Goal: Transaction & Acquisition: Purchase product/service

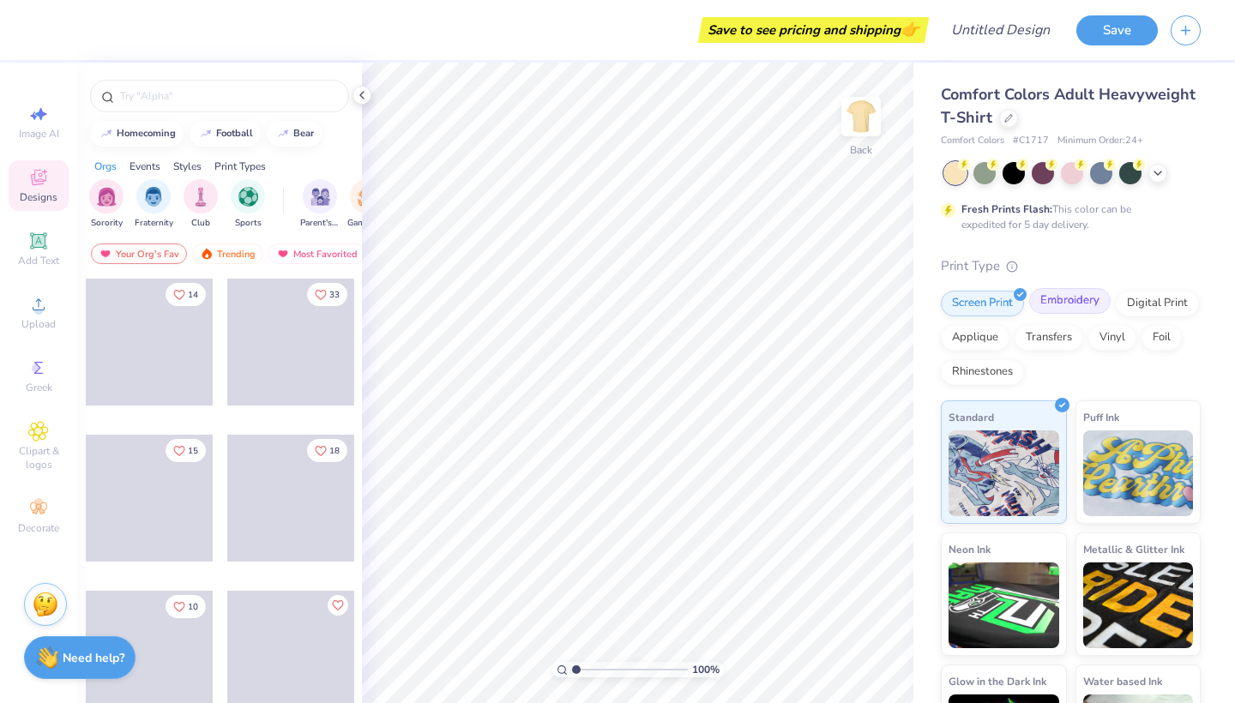
click at [1042, 295] on div "Embroidery" at bounding box center [1069, 301] width 81 height 26
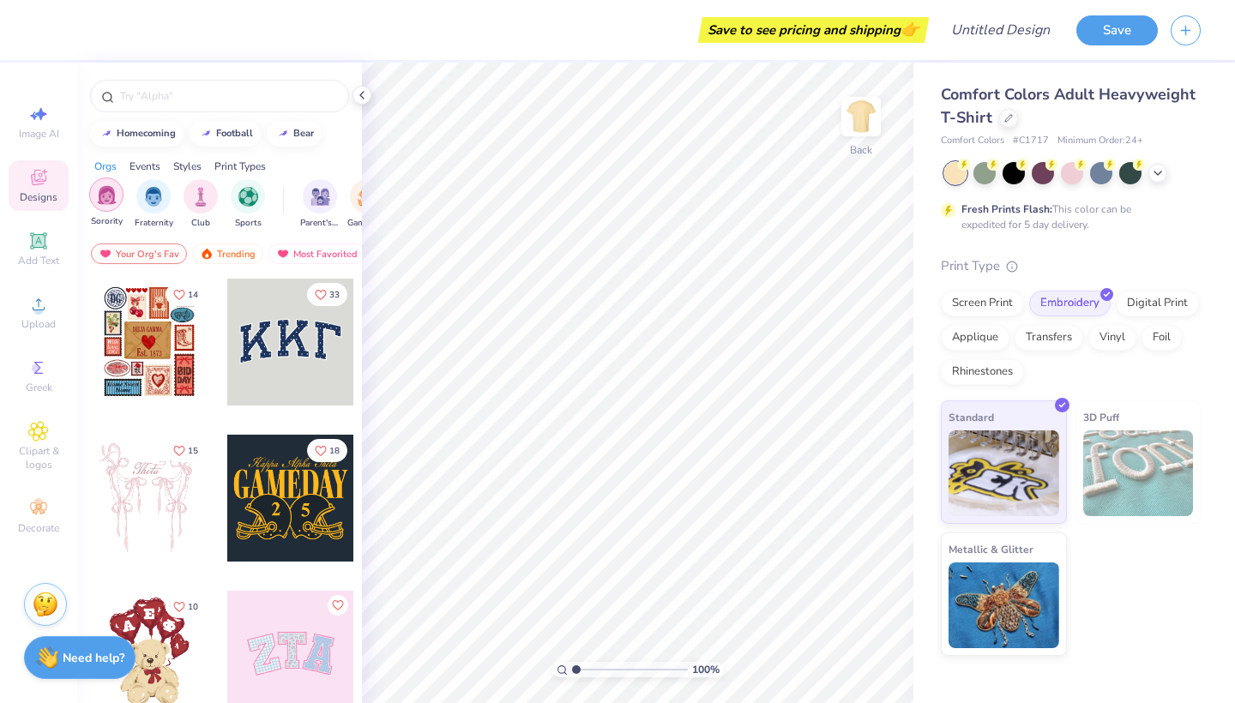
click at [111, 196] on img "filter for Sorority" at bounding box center [107, 195] width 20 height 20
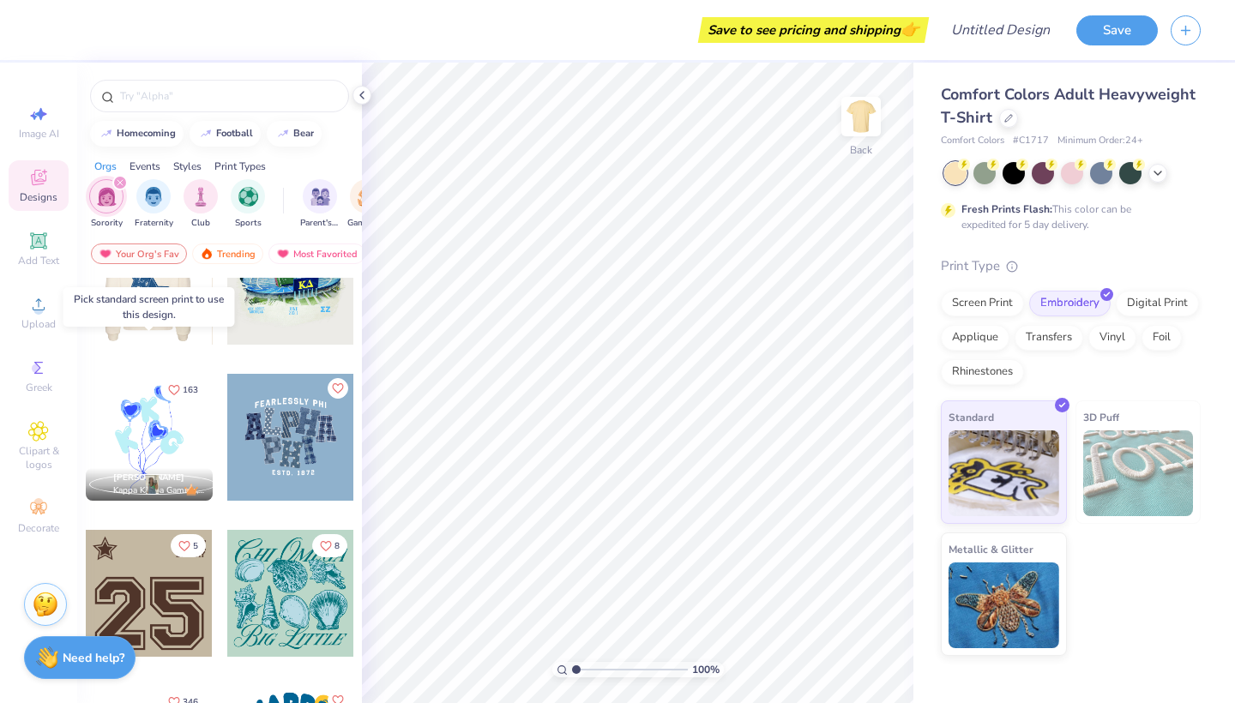
scroll to position [653, 0]
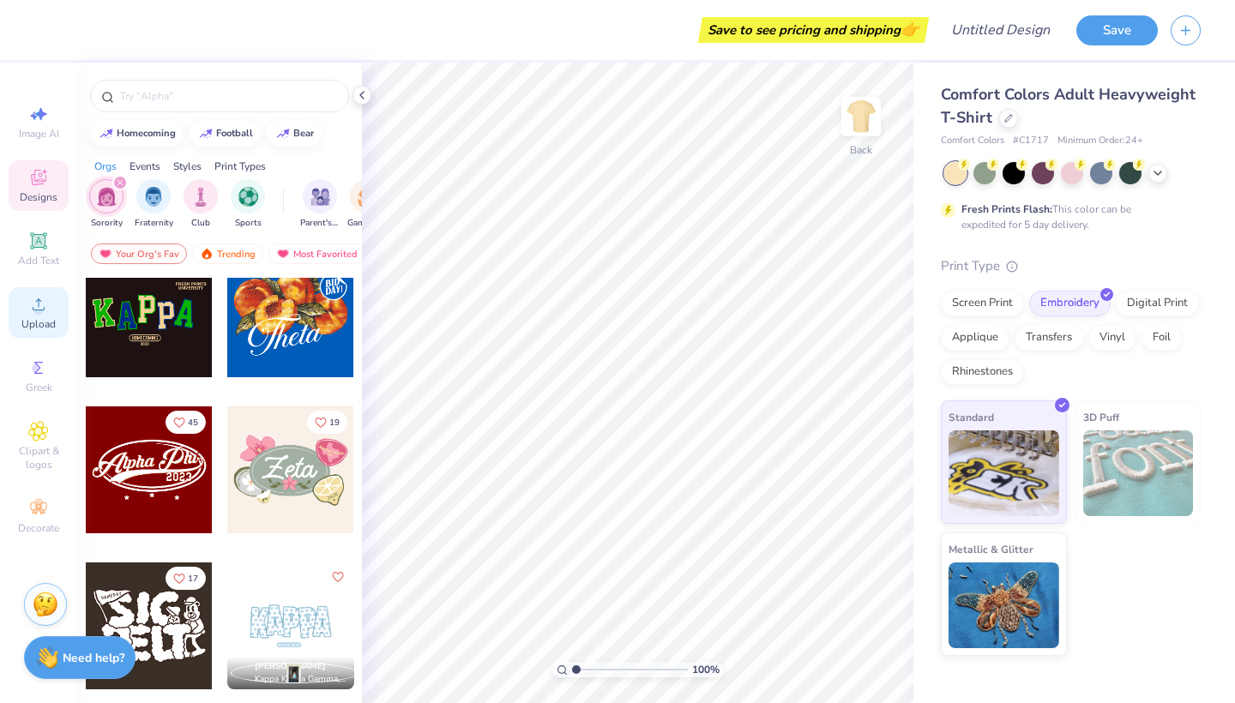
click at [34, 311] on icon at bounding box center [38, 304] width 21 height 21
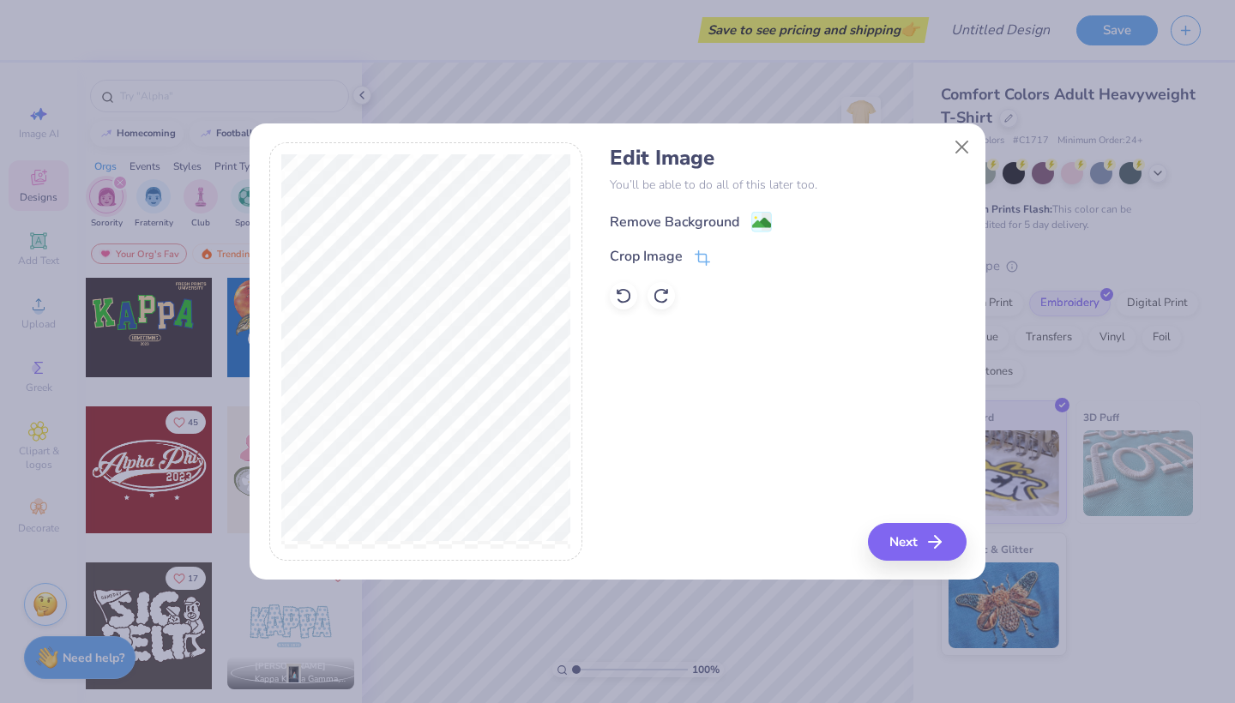
click at [732, 218] on div "Remove Background" at bounding box center [674, 222] width 129 height 21
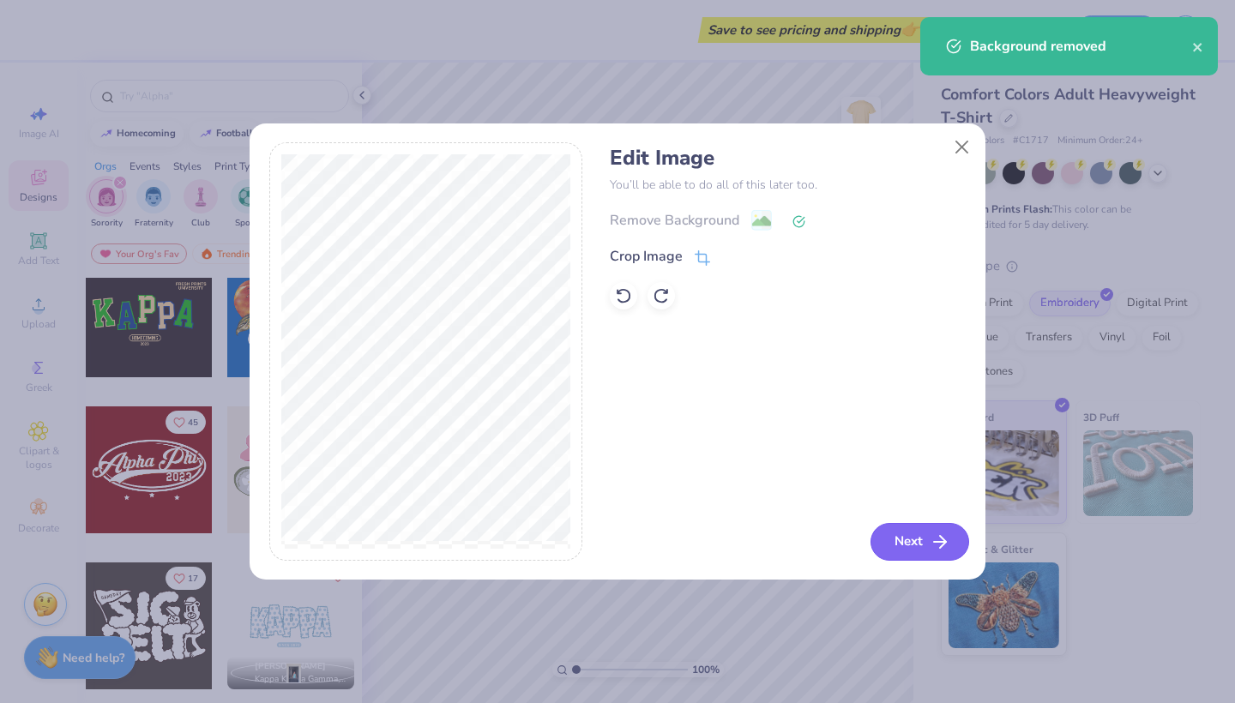
click at [914, 538] on button "Next" at bounding box center [919, 542] width 99 height 38
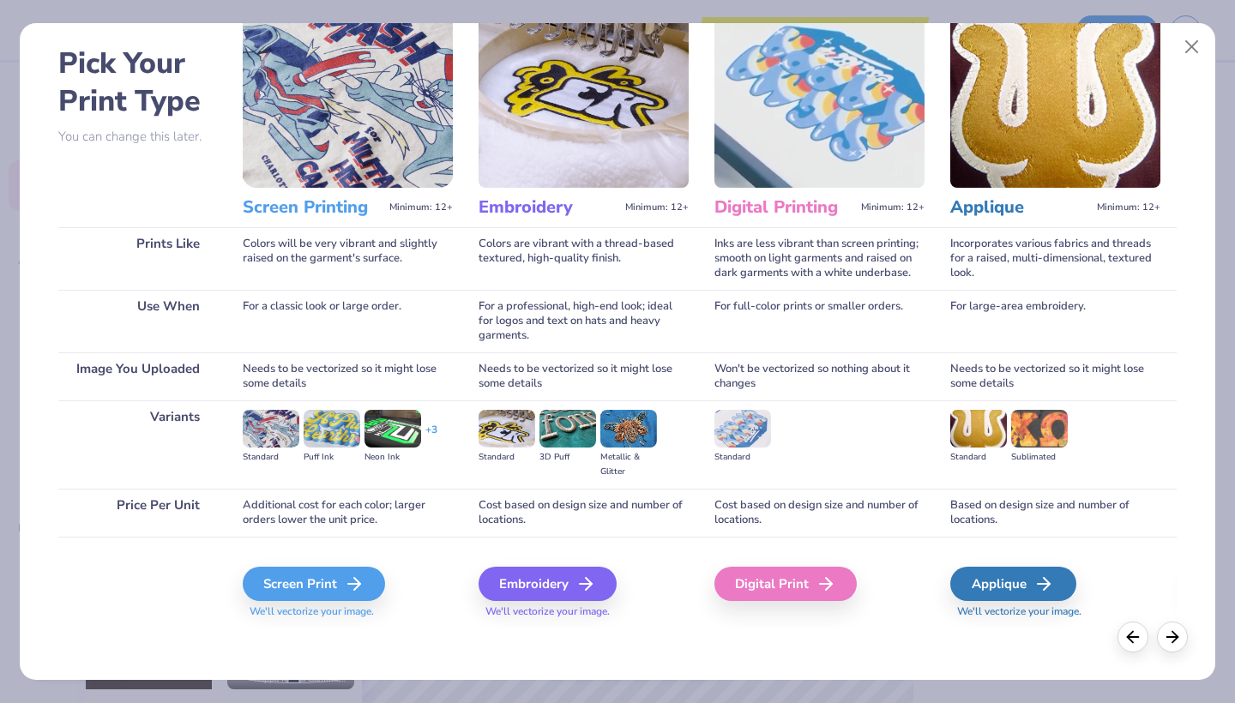
scroll to position [66, 0]
click at [572, 589] on div "Embroidery" at bounding box center [550, 584] width 138 height 34
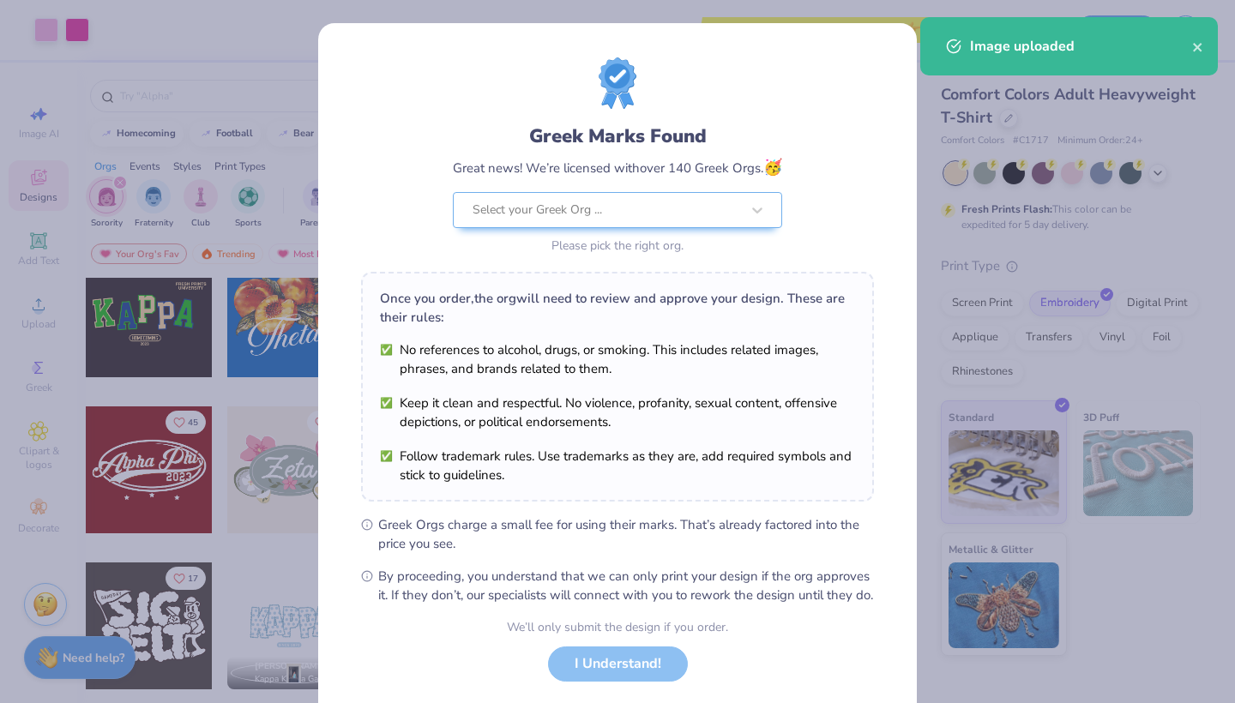
click at [629, 299] on body "Art colors Save to see pricing and shipping 👉 Design Title Save Image AI Design…" at bounding box center [617, 351] width 1235 height 703
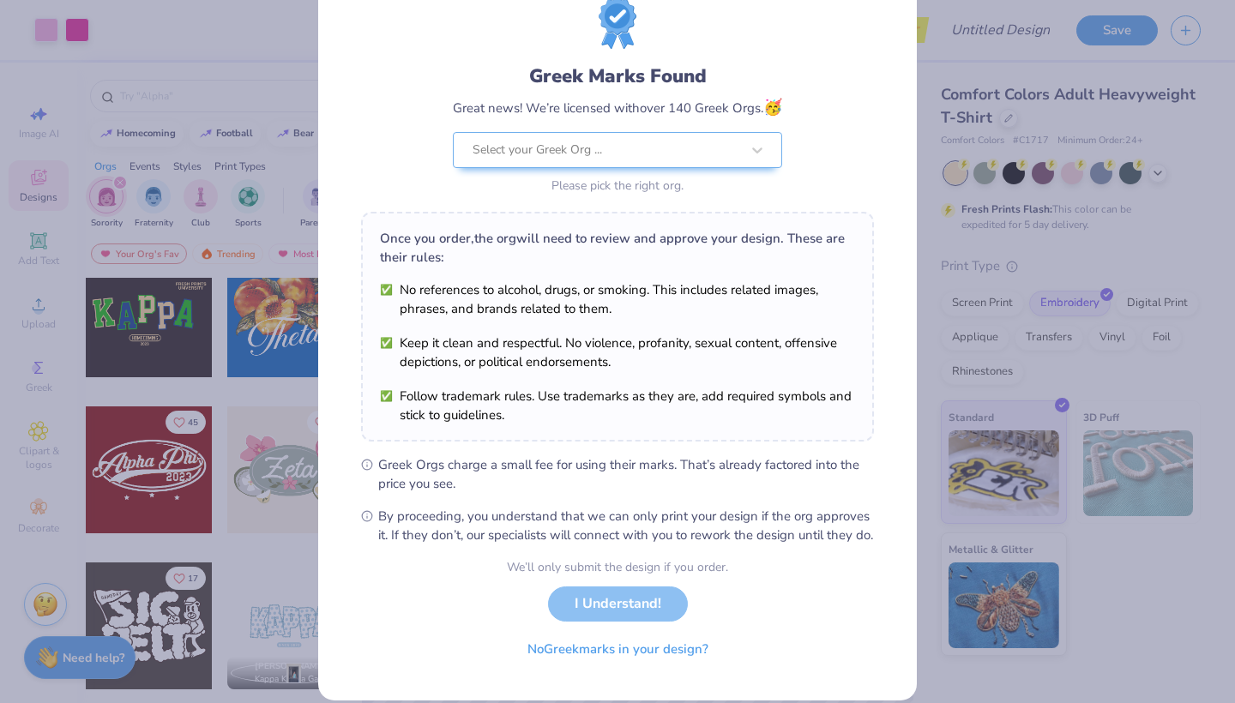
scroll to position [65, 0]
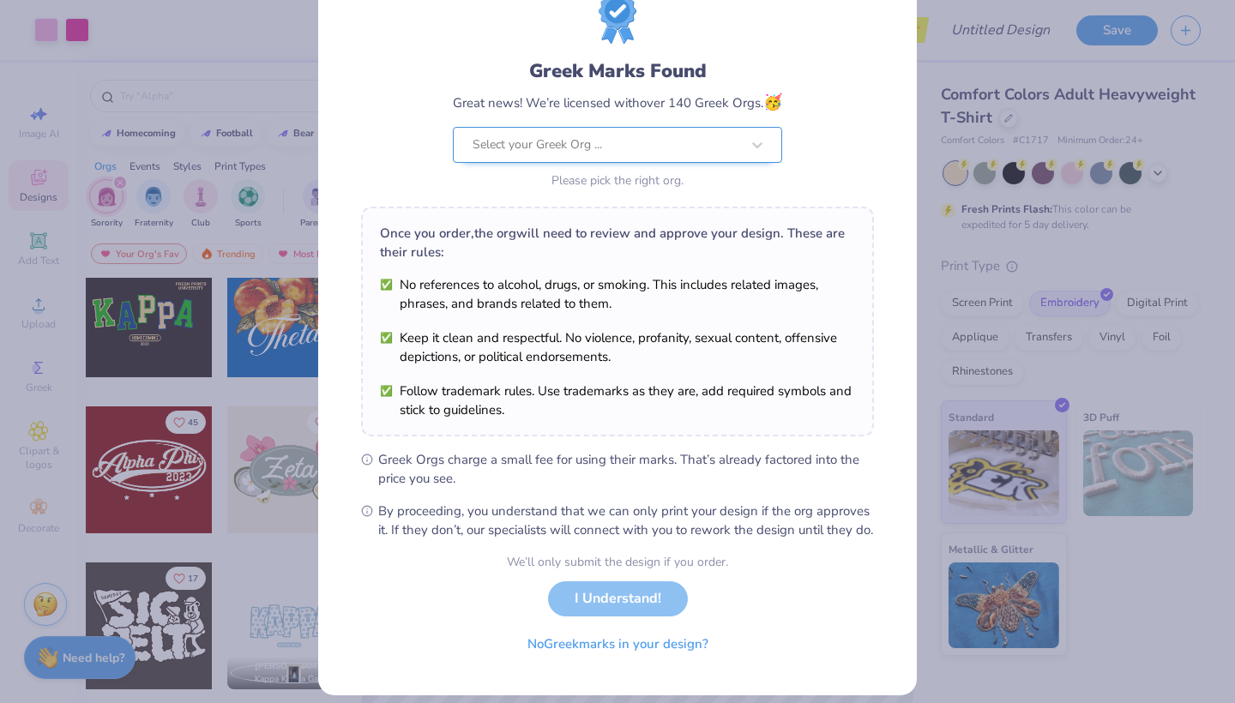
click at [686, 150] on div at bounding box center [607, 145] width 268 height 22
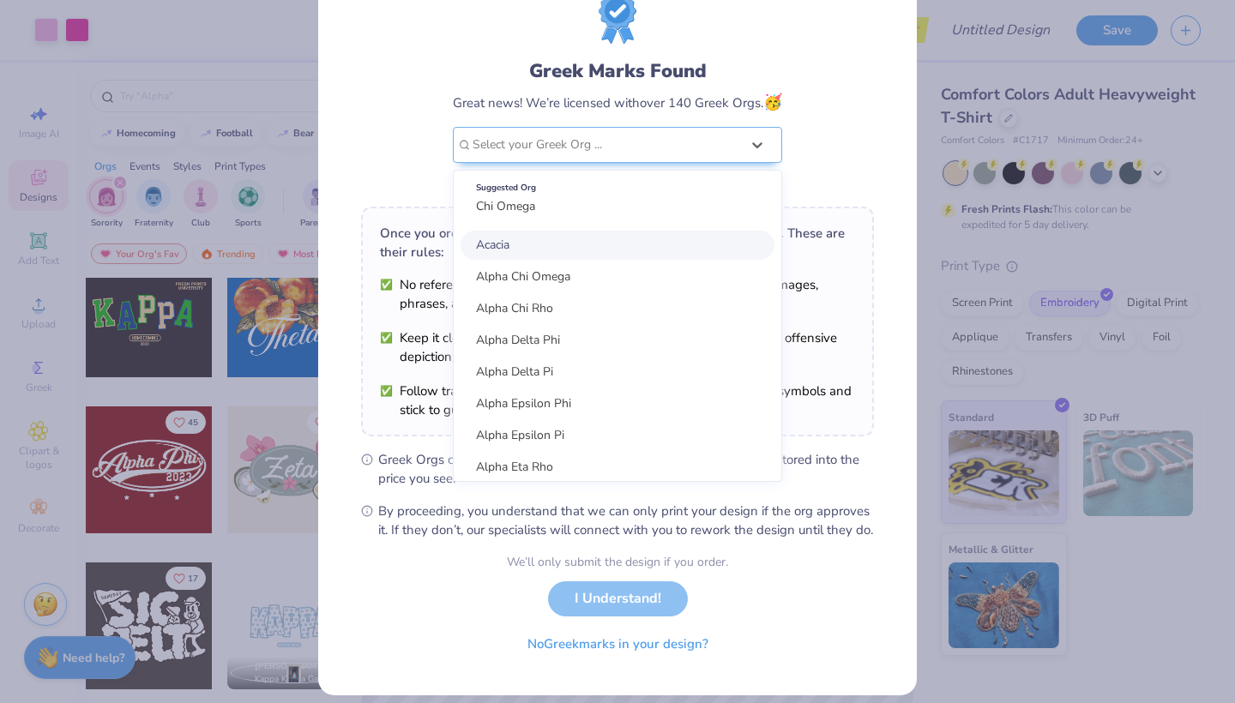
scroll to position [0, 0]
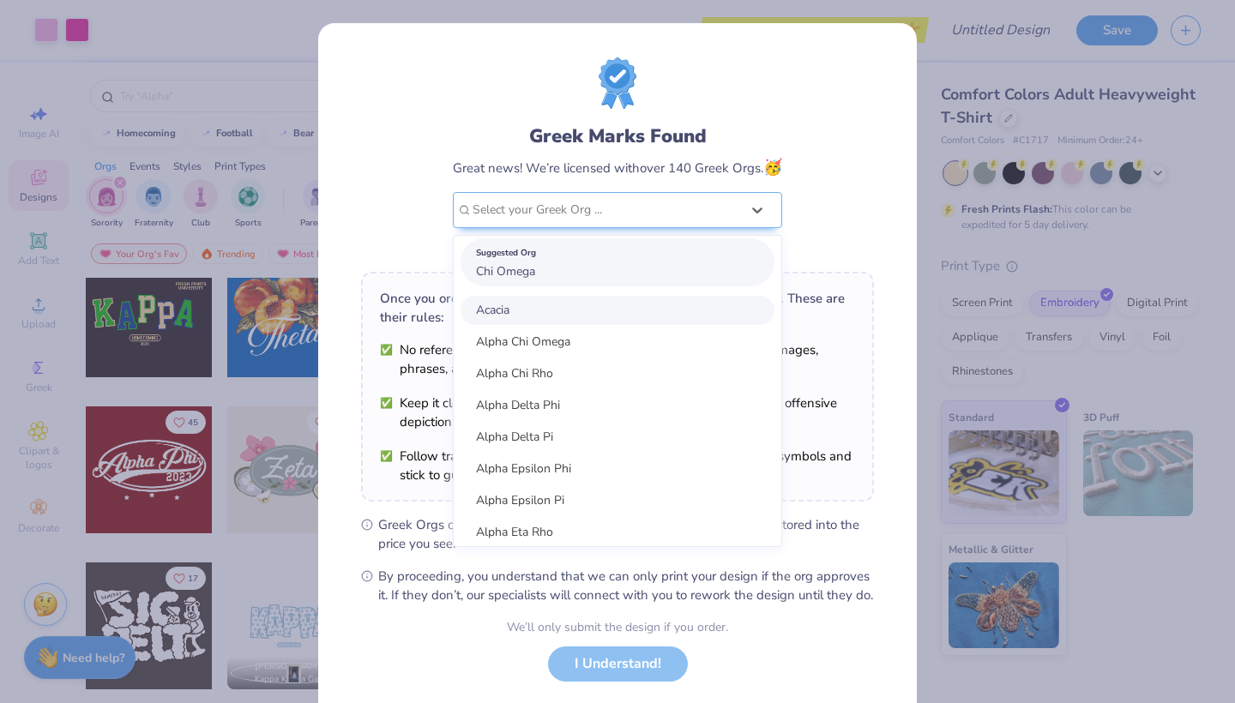
click at [545, 271] on div "Suggested Org Chi Omega" at bounding box center [618, 262] width 314 height 48
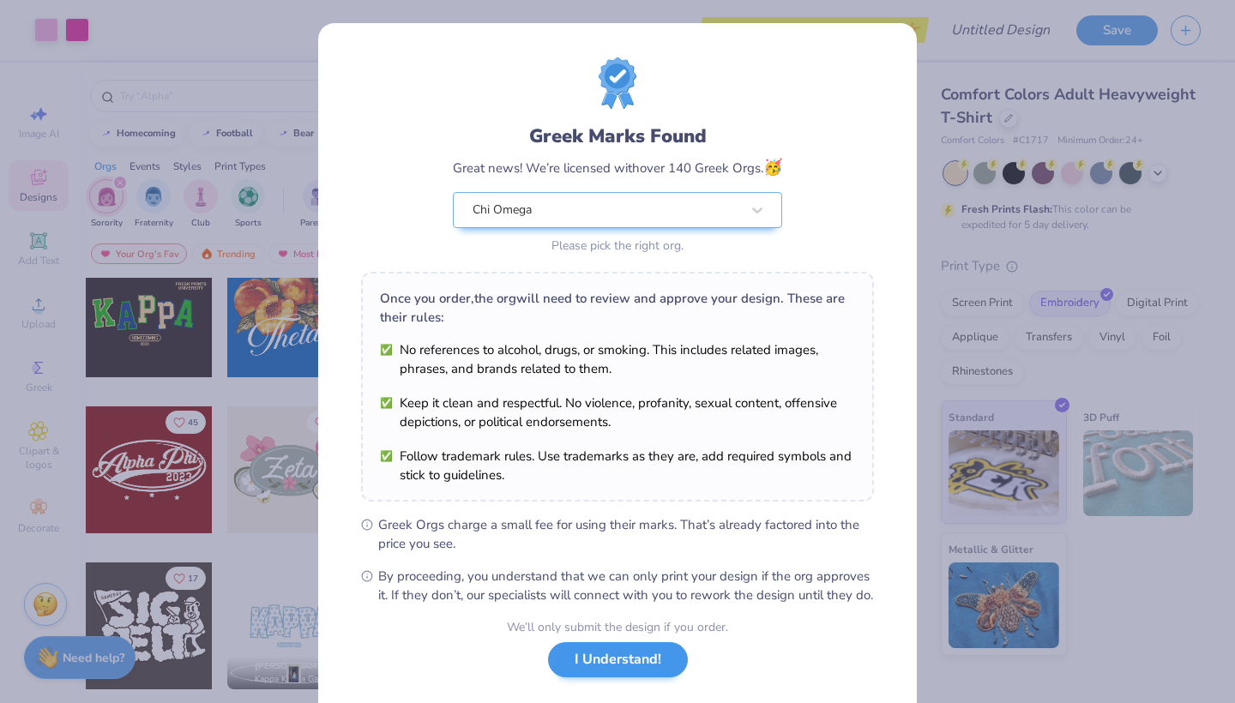
click at [623, 677] on button "I Understand!" at bounding box center [618, 659] width 140 height 35
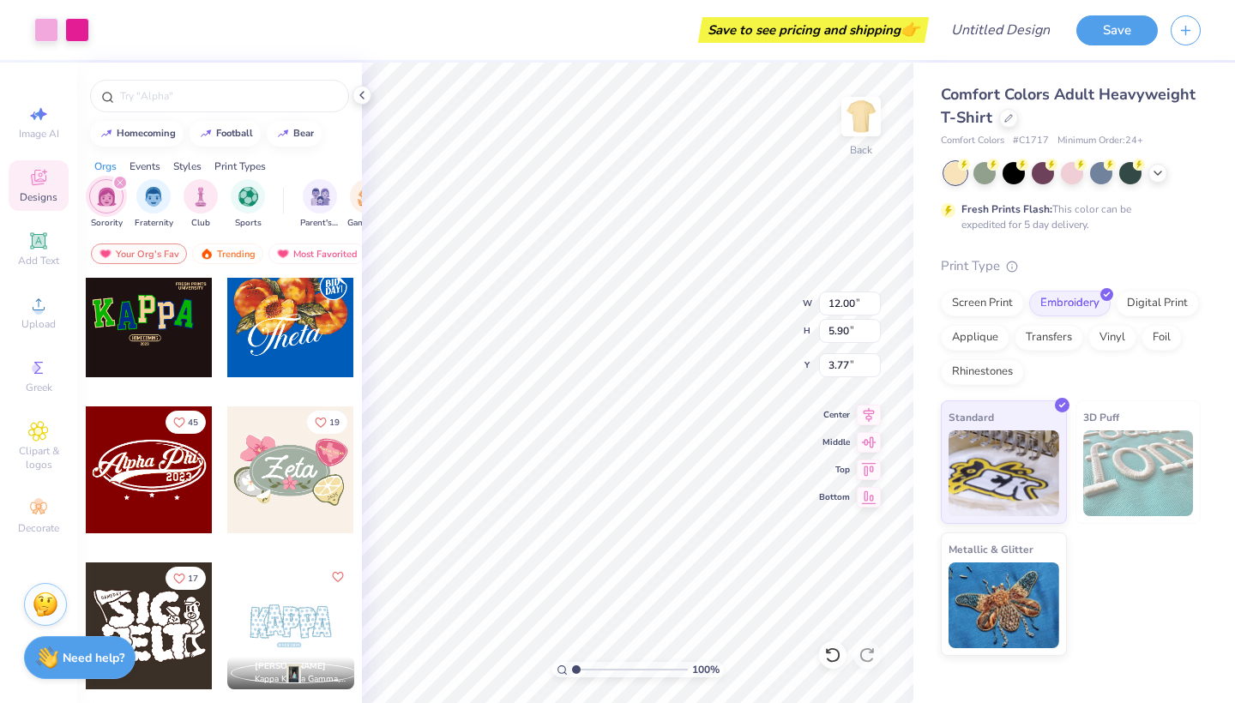
type input "3.00"
click at [866, 120] on img at bounding box center [861, 116] width 69 height 69
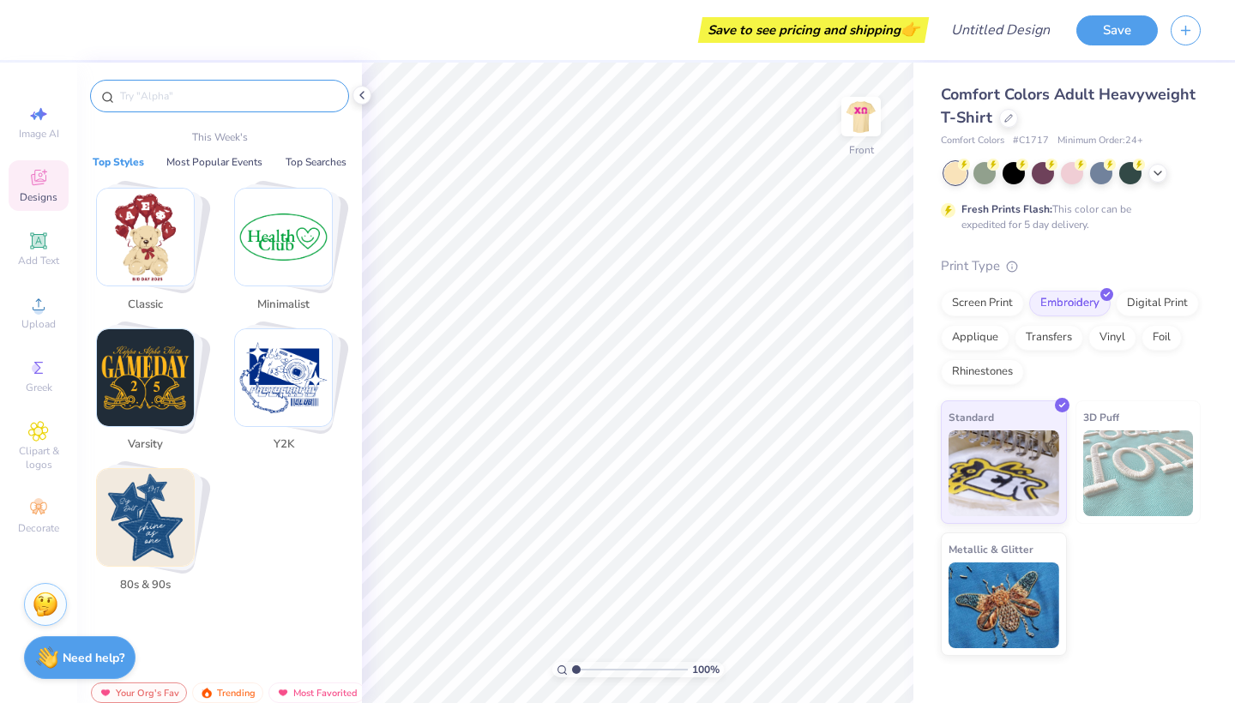
click at [190, 99] on input "text" at bounding box center [228, 95] width 220 height 17
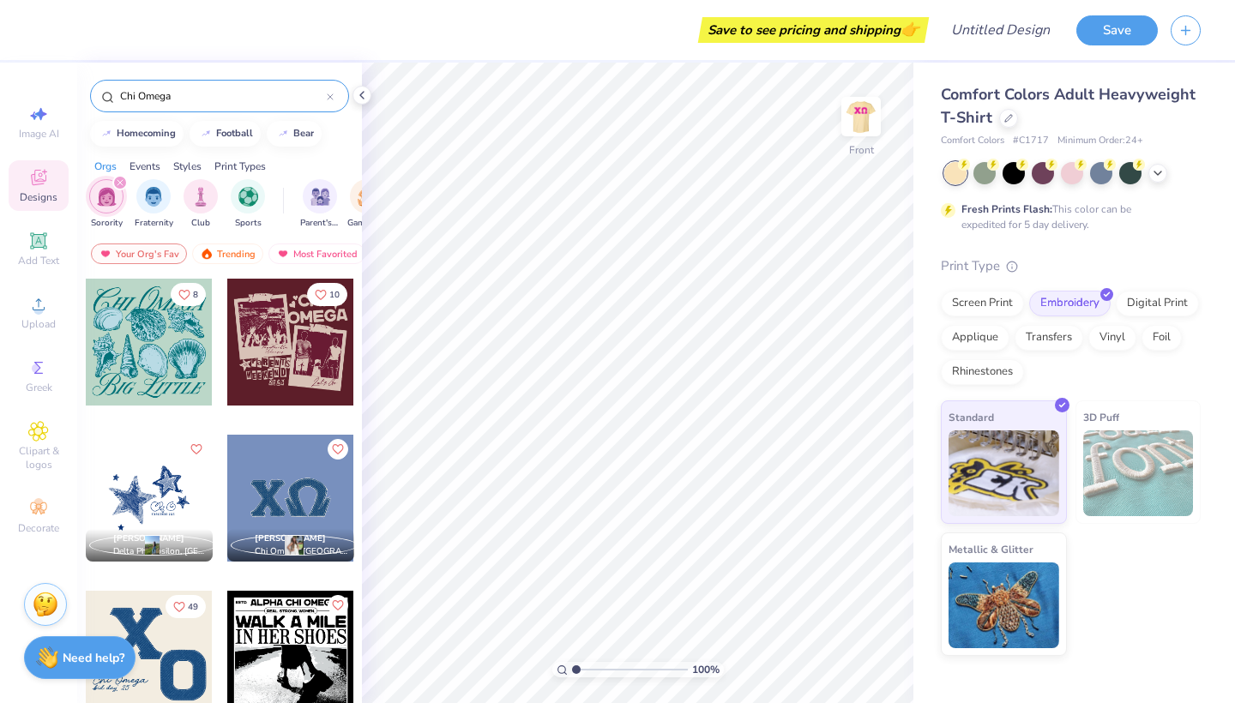
type input "Chi Omega"
click at [866, 108] on img at bounding box center [861, 116] width 69 height 69
click at [996, 31] on input "Design Title" at bounding box center [1021, 30] width 84 height 34
type input "Active Bid Day #1"
click at [1180, 75] on div "Comfort Colors Adult Heavyweight T-Shirt Comfort Colors # C1717 Minimum Order: …" at bounding box center [1074, 359] width 322 height 593
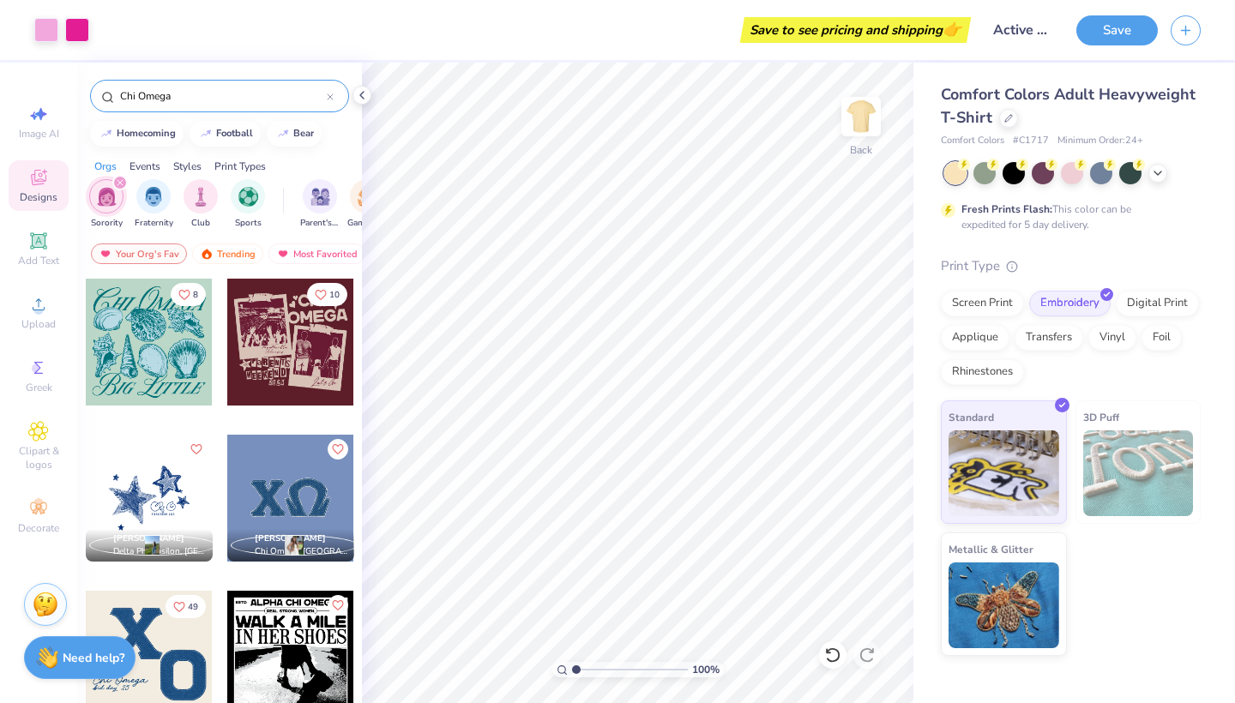
click at [1088, 135] on span "Minimum Order: 24 +" at bounding box center [1100, 141] width 86 height 15
click at [1099, 93] on span "Comfort Colors Adult Heavyweight T-Shirt" at bounding box center [1068, 106] width 255 height 44
click at [1002, 123] on div at bounding box center [1008, 116] width 19 height 19
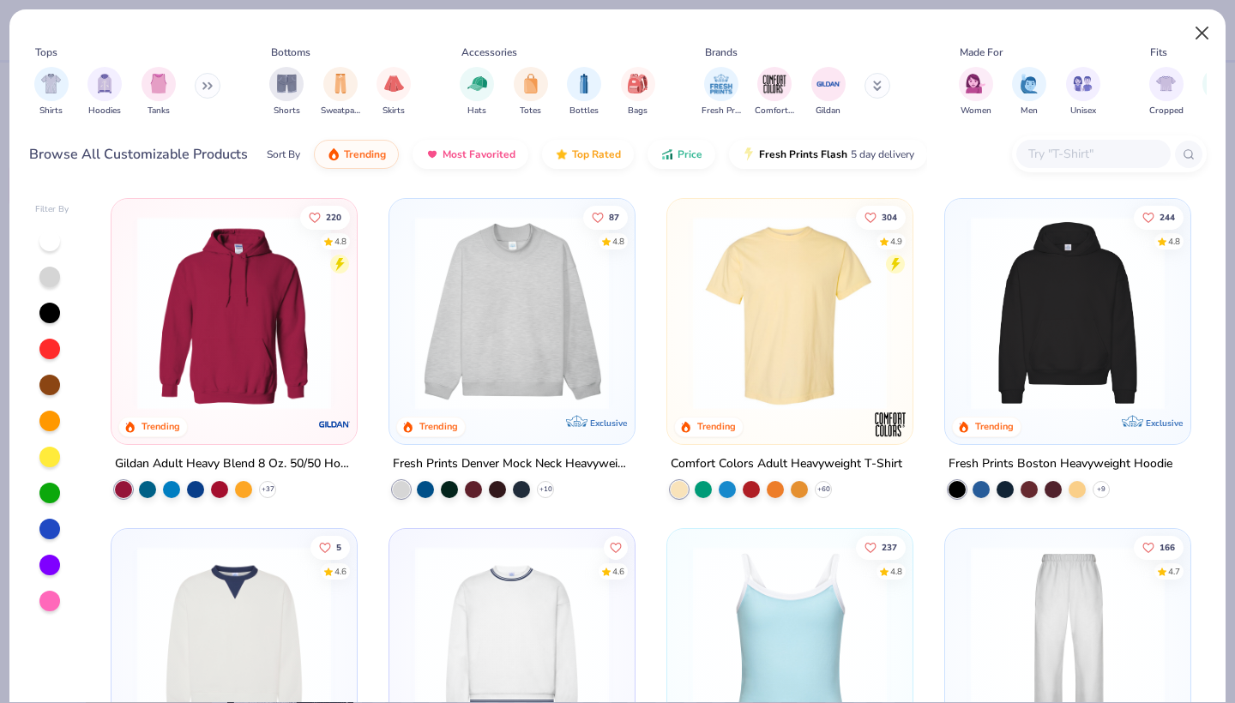
click at [1200, 25] on button "Close" at bounding box center [1202, 33] width 33 height 33
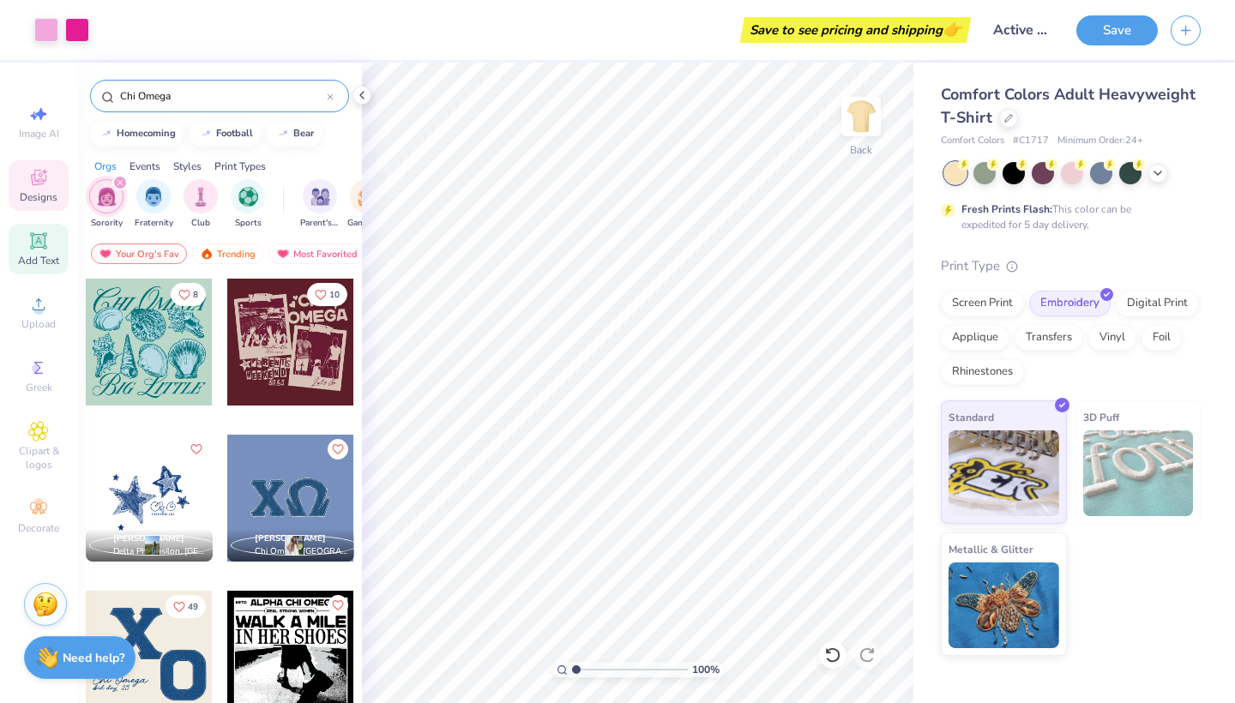
click at [39, 251] on div "Add Text" at bounding box center [39, 249] width 60 height 51
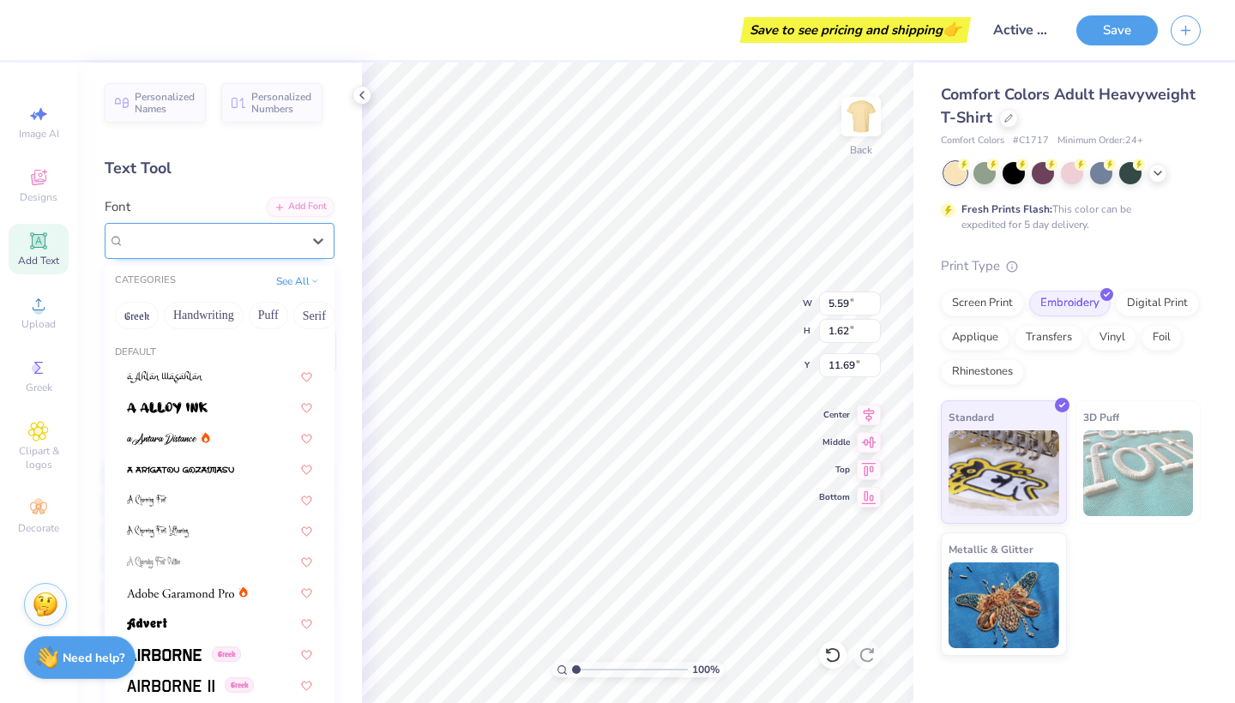
click at [288, 232] on div "Super Dream" at bounding box center [213, 240] width 180 height 27
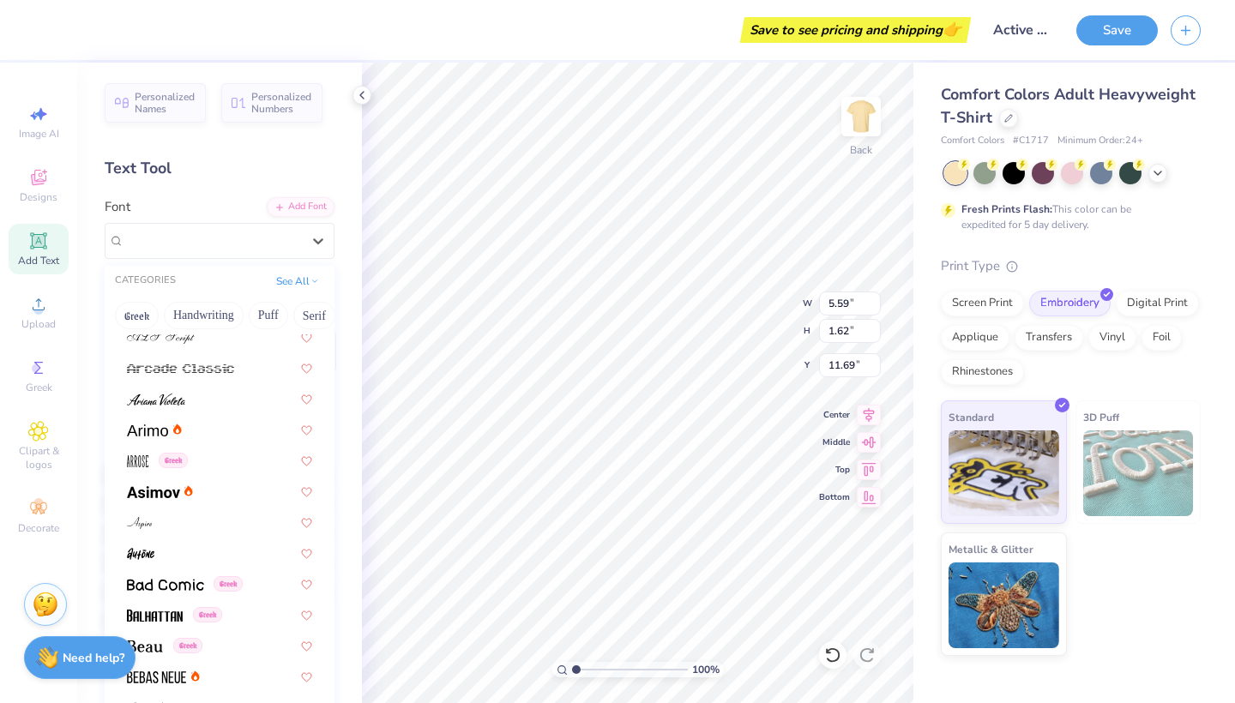
scroll to position [533, 0]
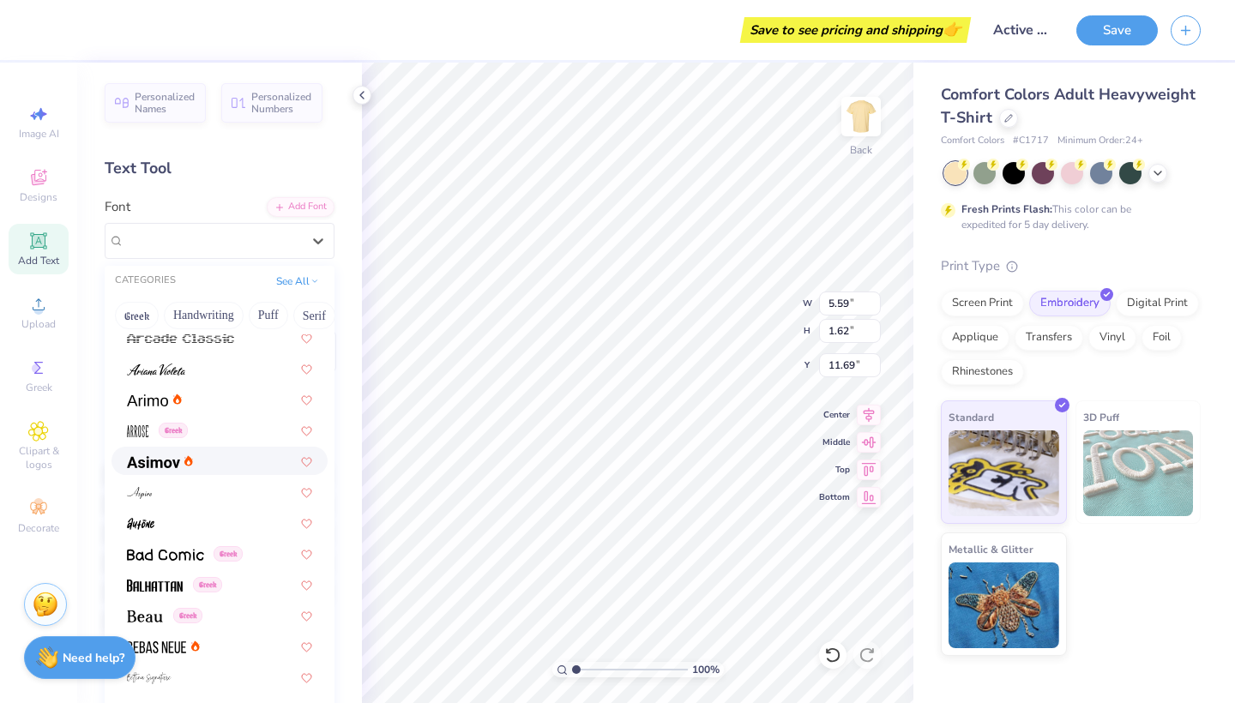
click at [237, 467] on div at bounding box center [219, 461] width 185 height 18
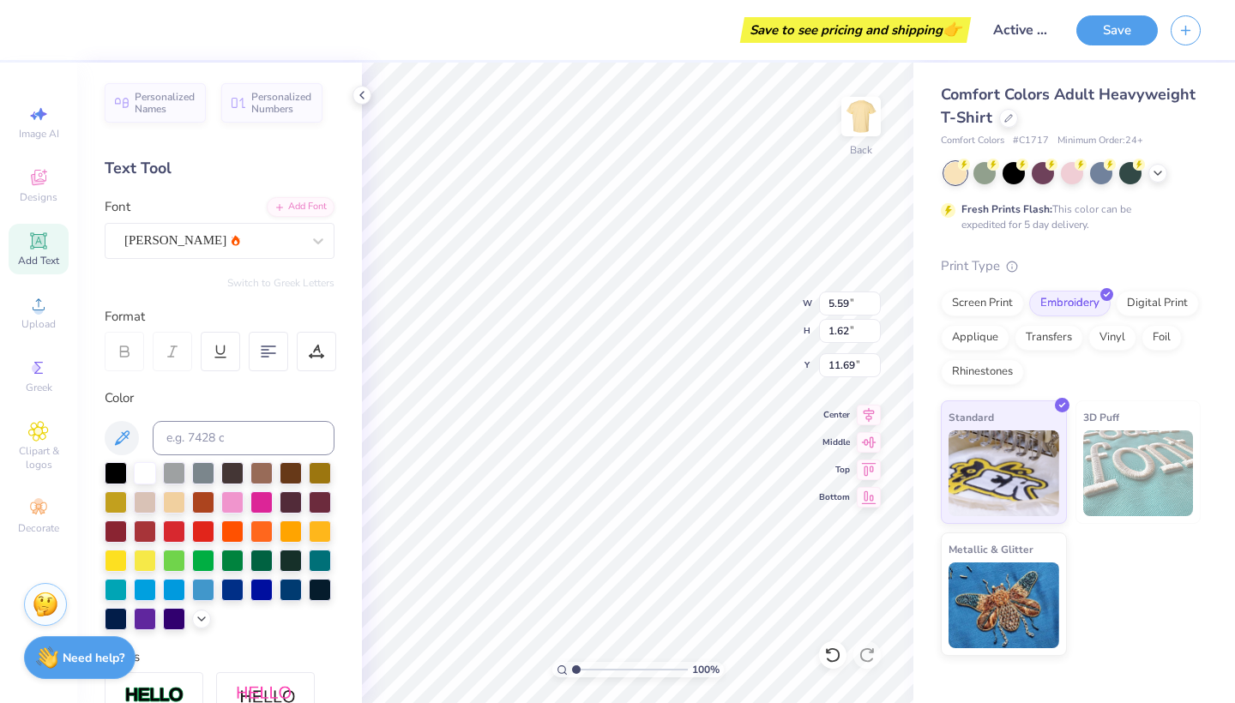
type input "5.53"
type input "1.64"
type input "11.68"
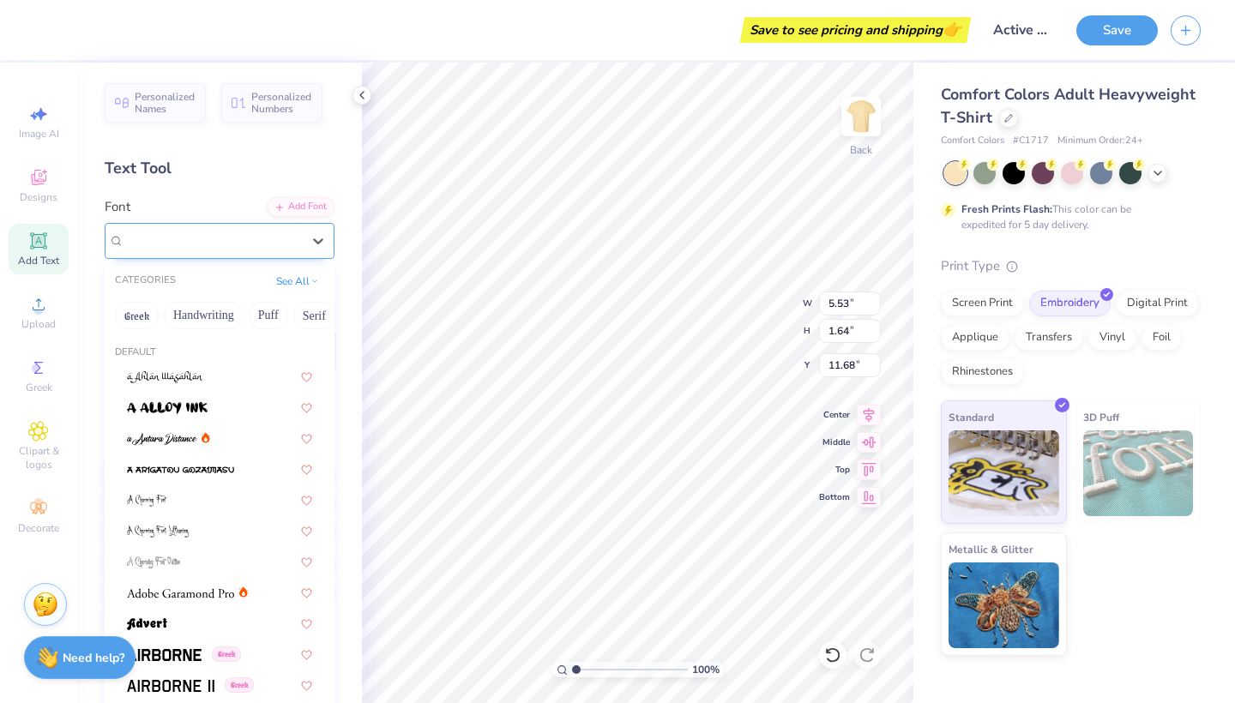
click at [264, 225] on div "[PERSON_NAME]" at bounding box center [220, 241] width 230 height 36
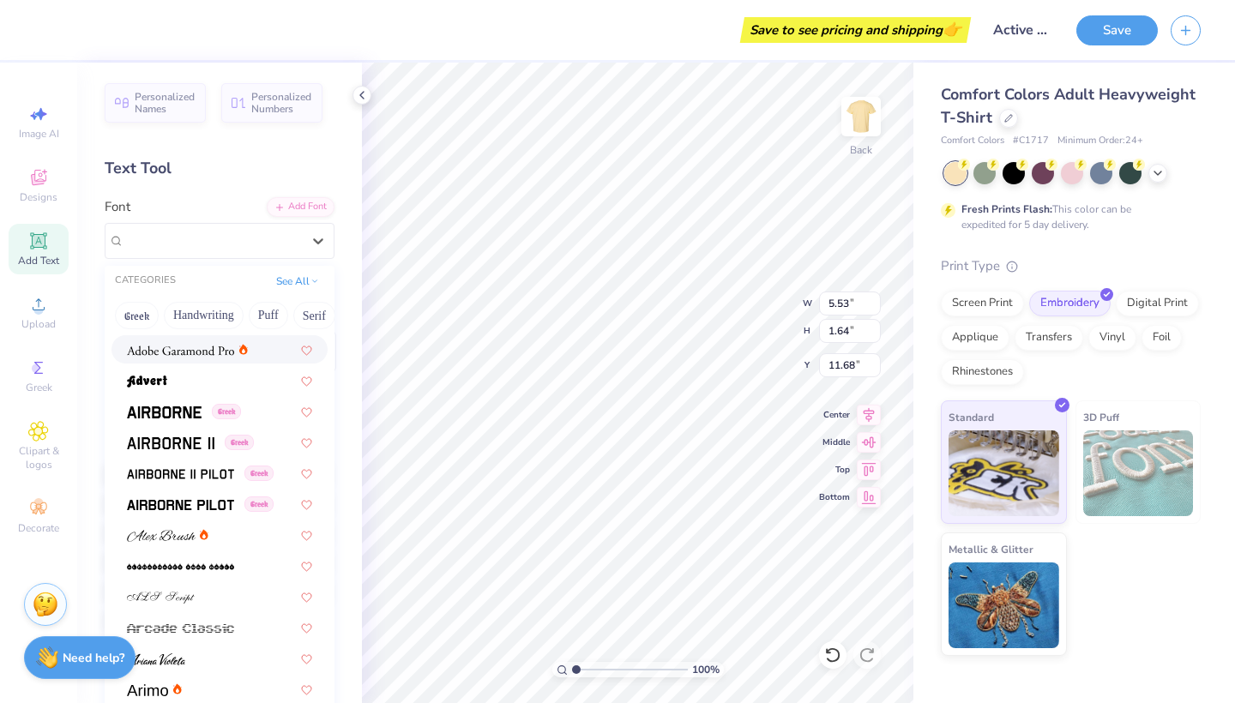
scroll to position [245, 0]
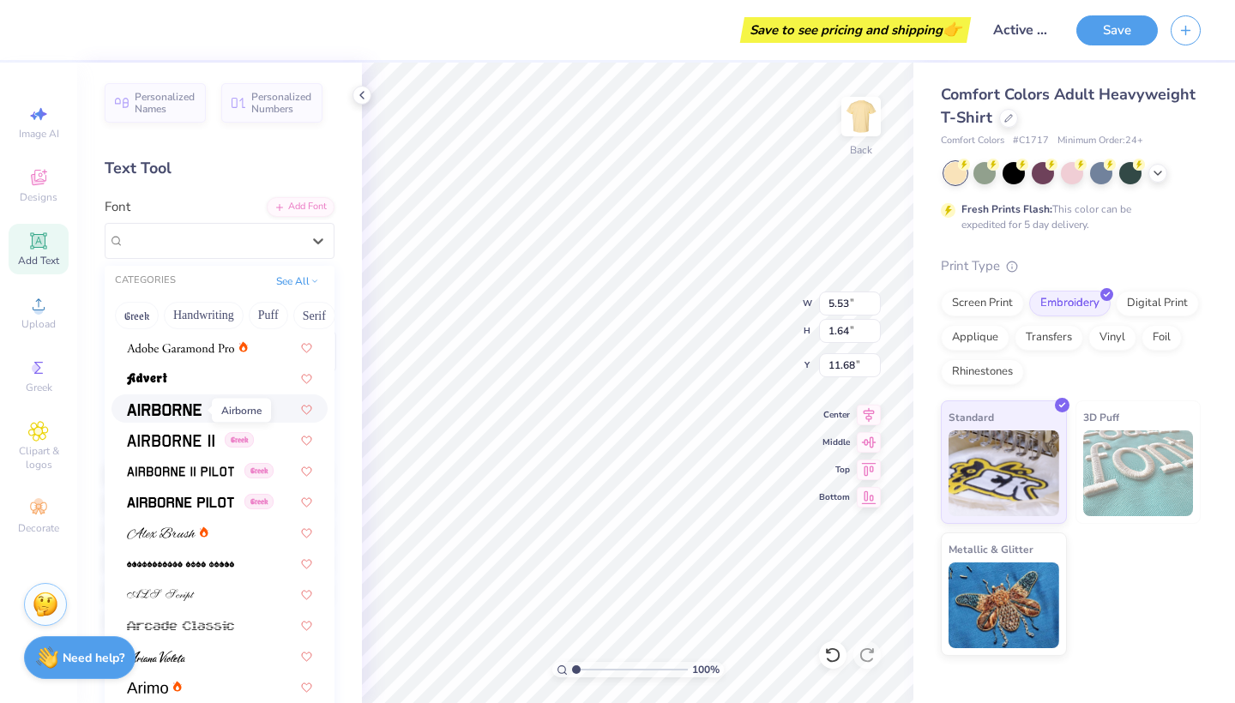
click at [183, 411] on img at bounding box center [164, 410] width 75 height 12
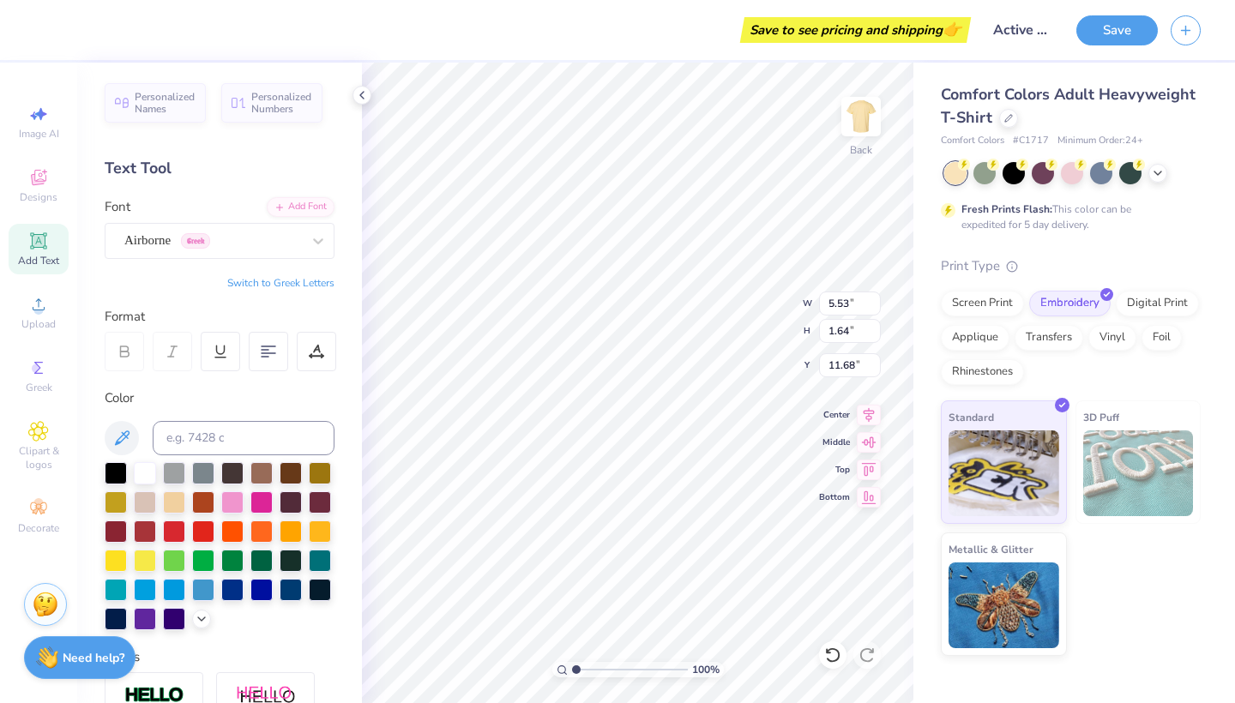
type input "5.35"
type input "1.69"
type input "11.65"
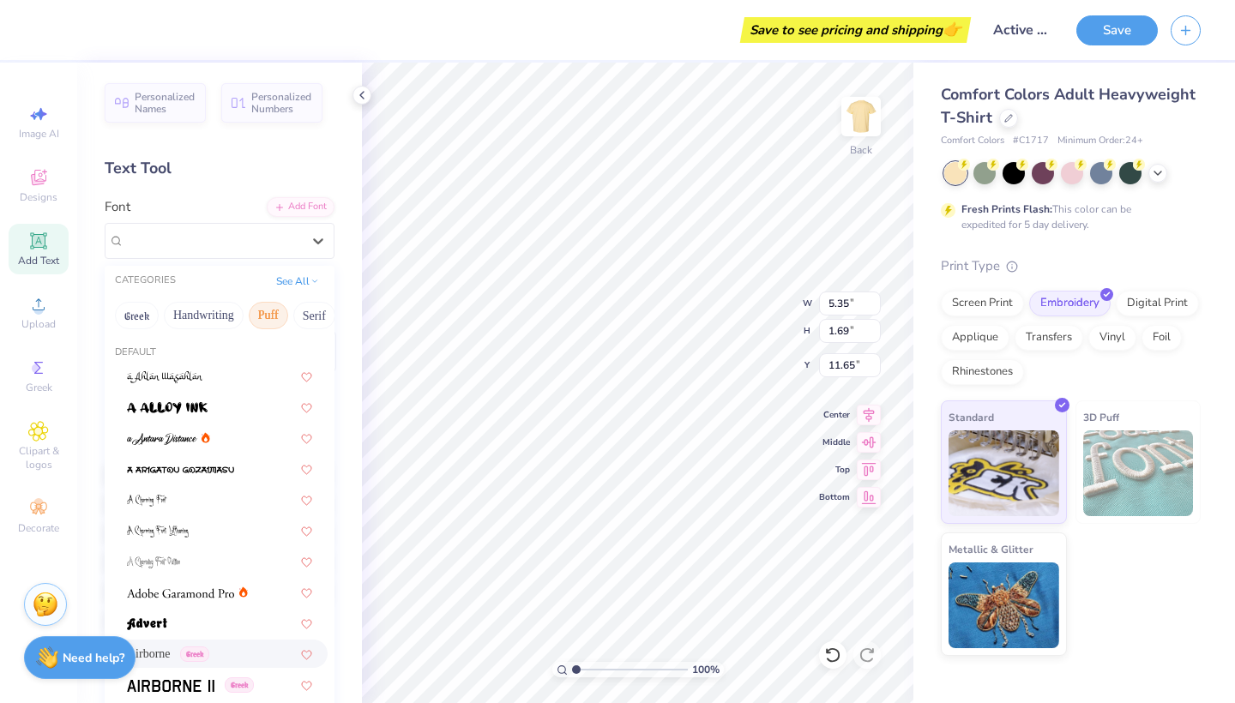
drag, startPoint x: 270, startPoint y: 244, endPoint x: 252, endPoint y: 325, distance: 83.4
click at [270, 244] on div "Airborne Greek" at bounding box center [213, 240] width 180 height 27
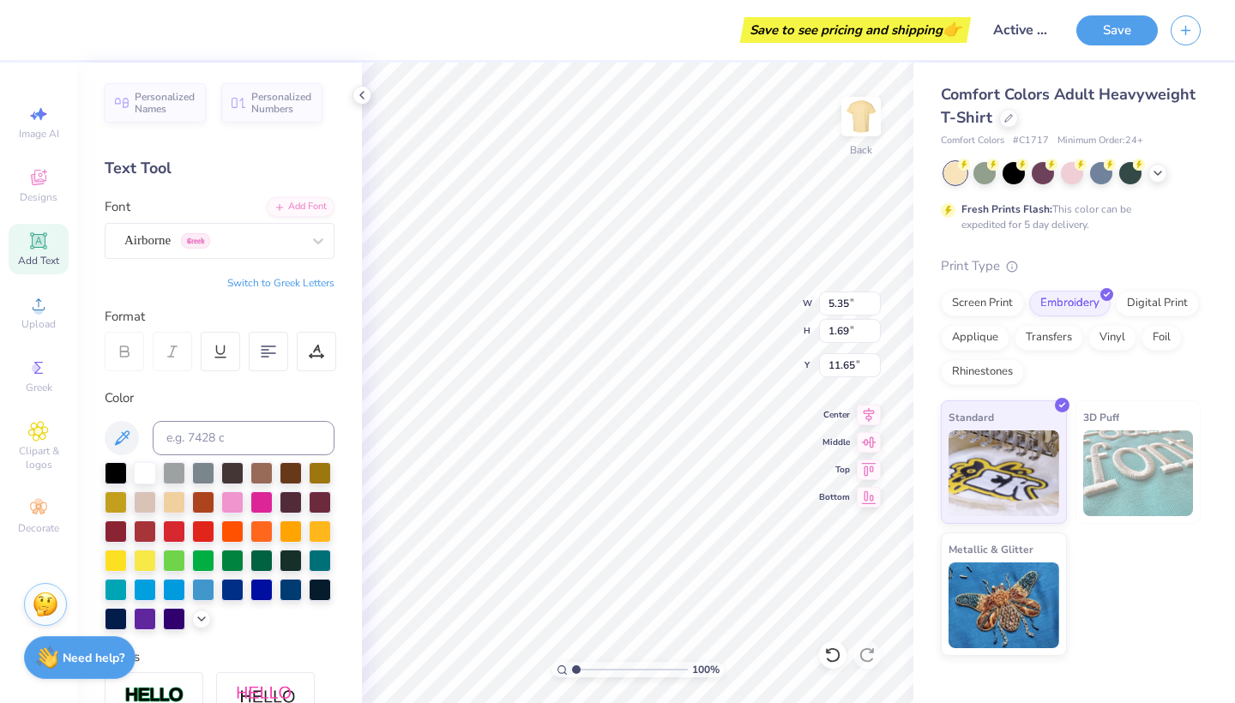
scroll to position [0, 1]
type textarea "Bid Day 2026"
click at [866, 434] on icon at bounding box center [869, 440] width 24 height 21
click at [868, 437] on icon at bounding box center [869, 440] width 24 height 21
click at [262, 347] on icon at bounding box center [268, 351] width 15 height 15
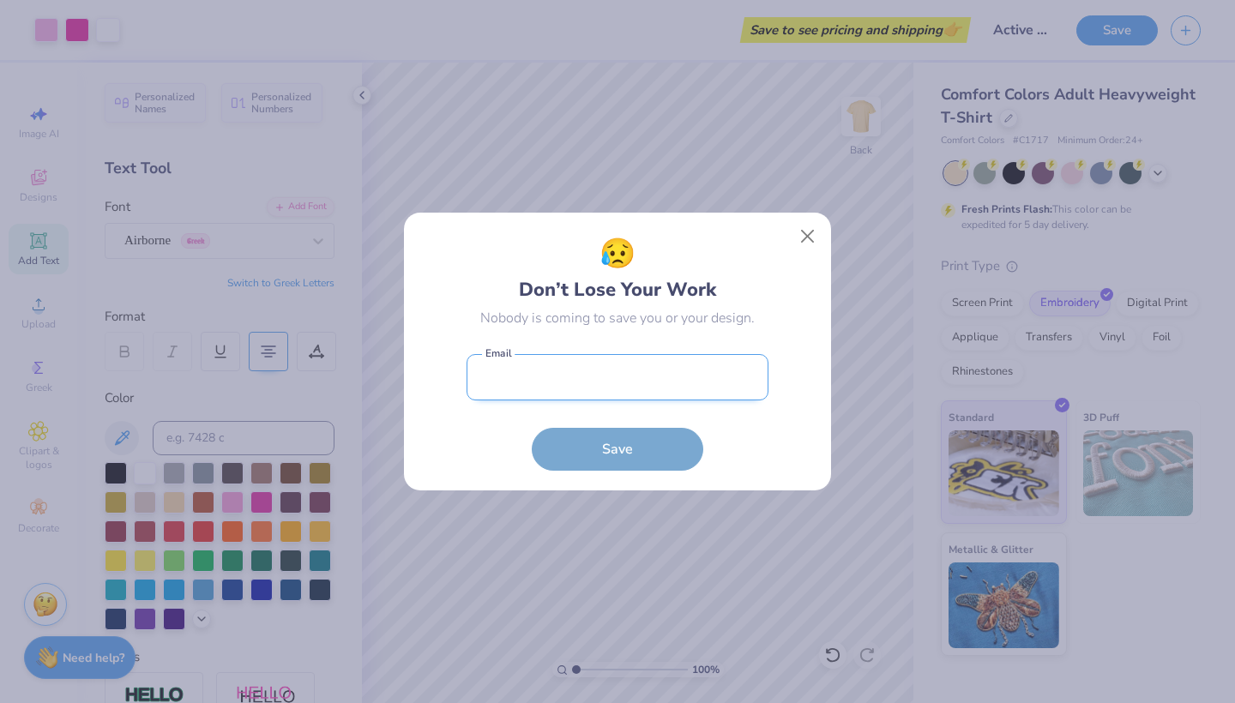
click at [606, 373] on input "email" at bounding box center [618, 377] width 302 height 47
type input "[EMAIL_ADDRESS][DOMAIN_NAME]"
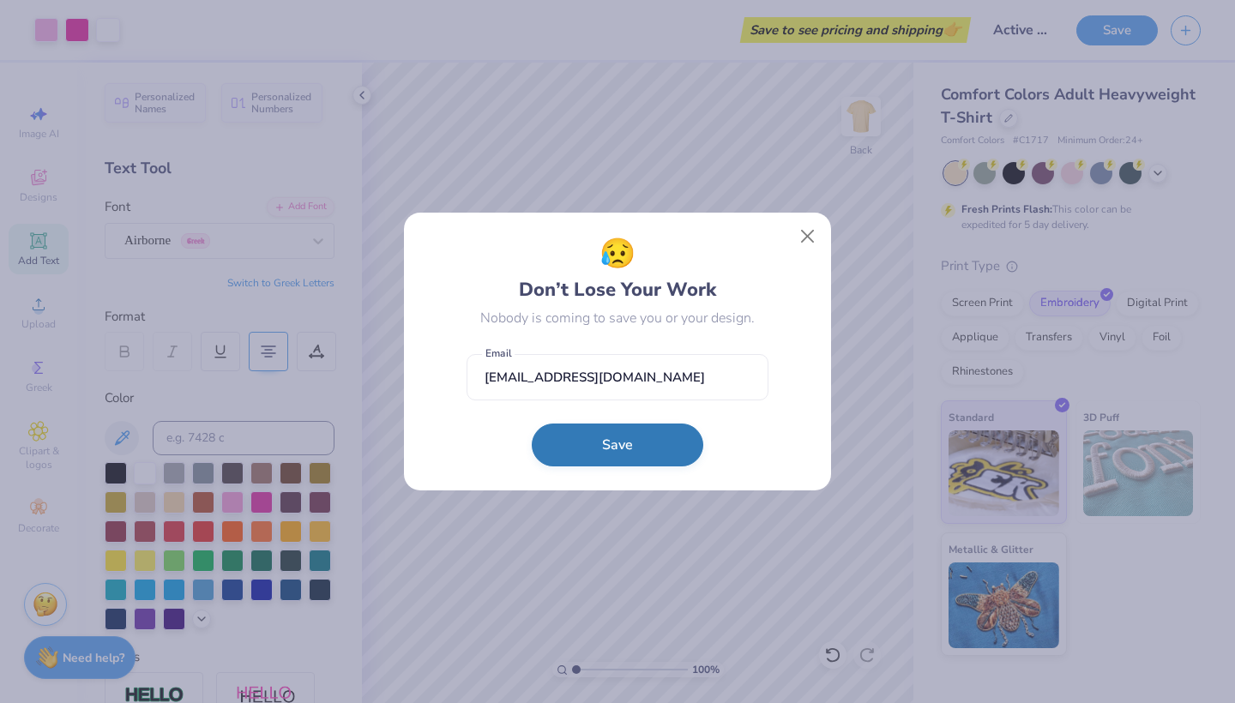
click at [632, 439] on button "Save" at bounding box center [618, 445] width 172 height 43
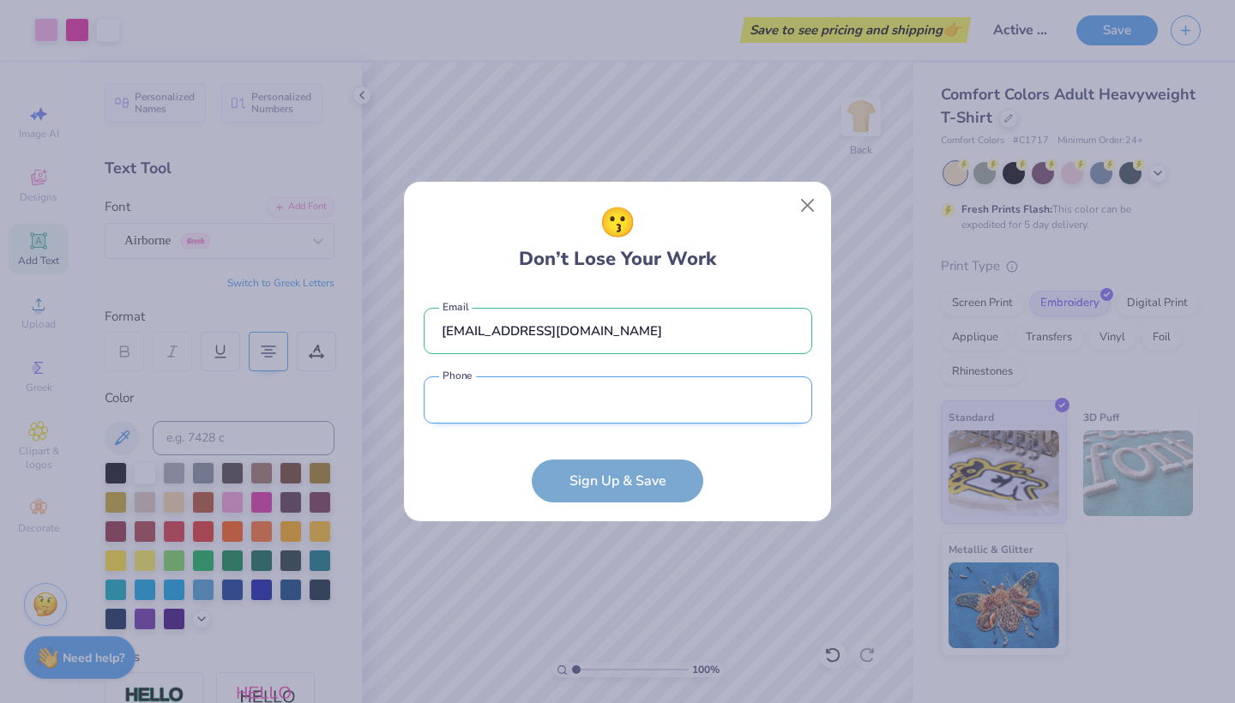
type input "[PHONE_NUMBER]"
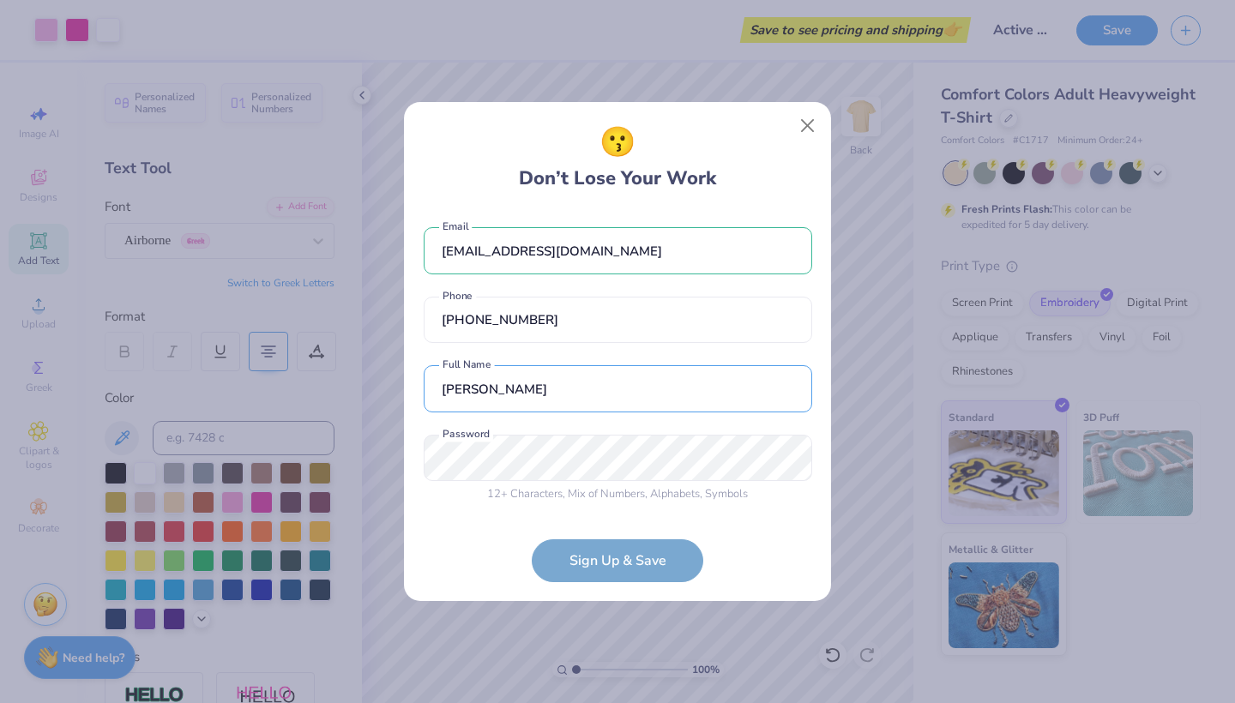
type input "[PERSON_NAME]"
click at [367, 458] on div "😗 Don’t Lose Your Work [EMAIL_ADDRESS][DOMAIN_NAME] Email [PHONE_NUMBER] Phone …" at bounding box center [617, 351] width 1235 height 703
click at [415, 454] on div "😗 Don’t Lose Your Work [EMAIL_ADDRESS][DOMAIN_NAME] Email [PHONE_NUMBER] Phone …" at bounding box center [617, 352] width 427 height 500
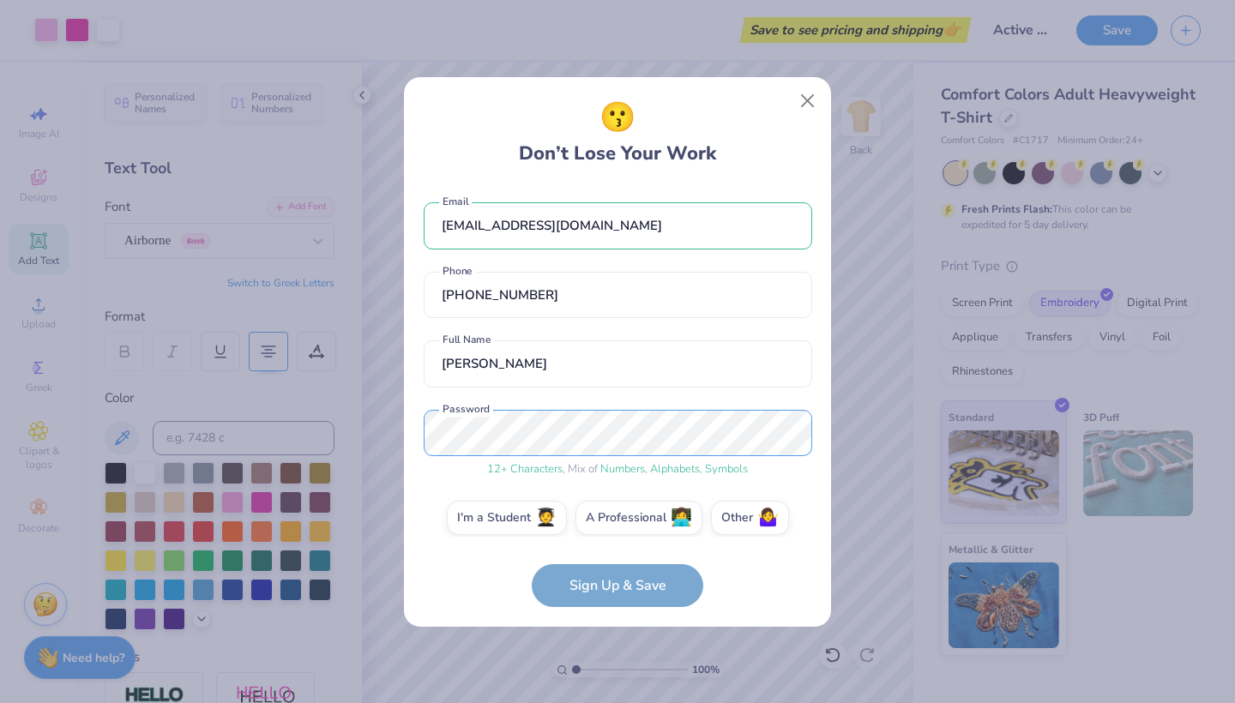
scroll to position [15, 0]
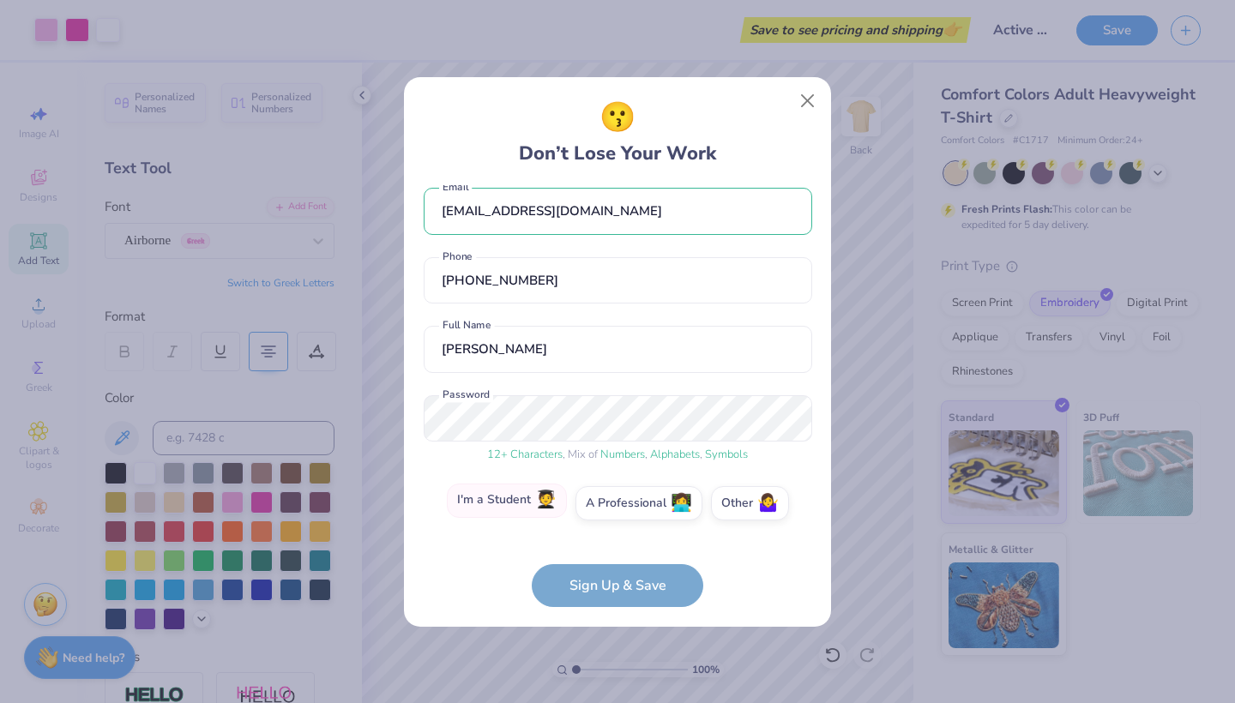
click at [527, 508] on label "I'm a Student 🧑‍🎓" at bounding box center [507, 501] width 120 height 34
click at [612, 516] on input "I'm a Student 🧑‍🎓" at bounding box center [617, 521] width 11 height 11
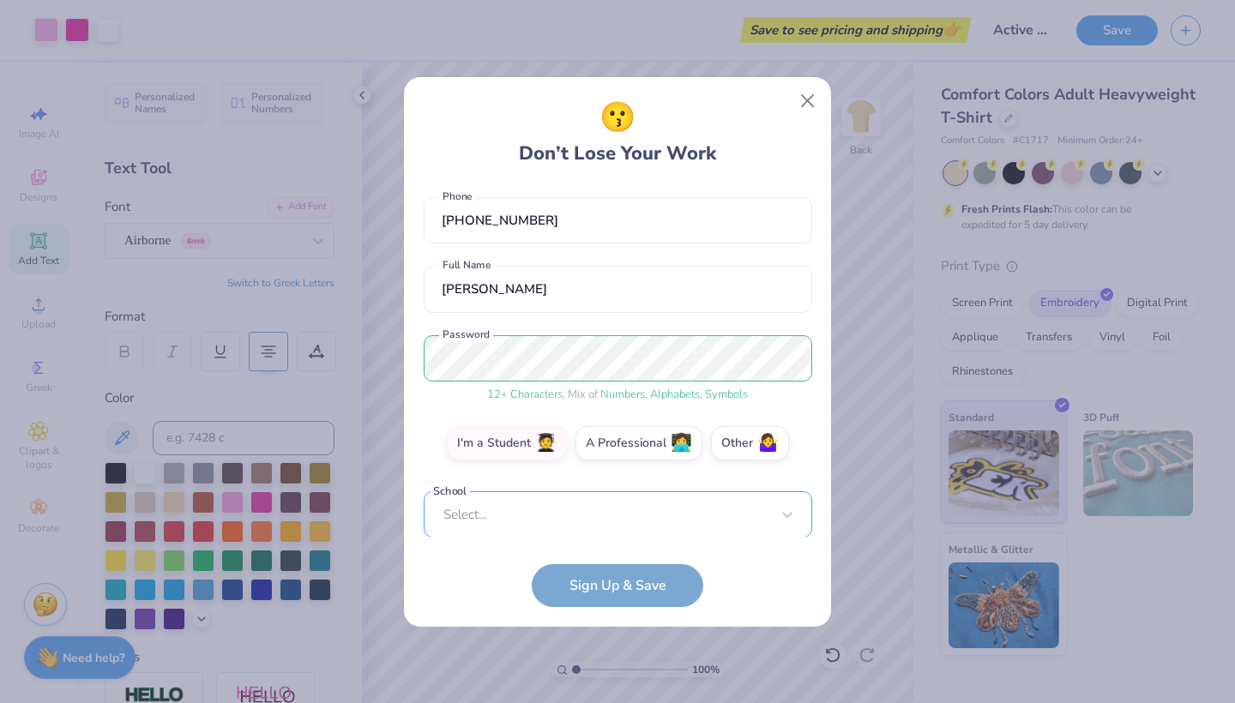
click at [588, 522] on div "[EMAIL_ADDRESS][DOMAIN_NAME] Email [PHONE_NUMBER] Phone [PERSON_NAME] Full Name…" at bounding box center [618, 361] width 388 height 352
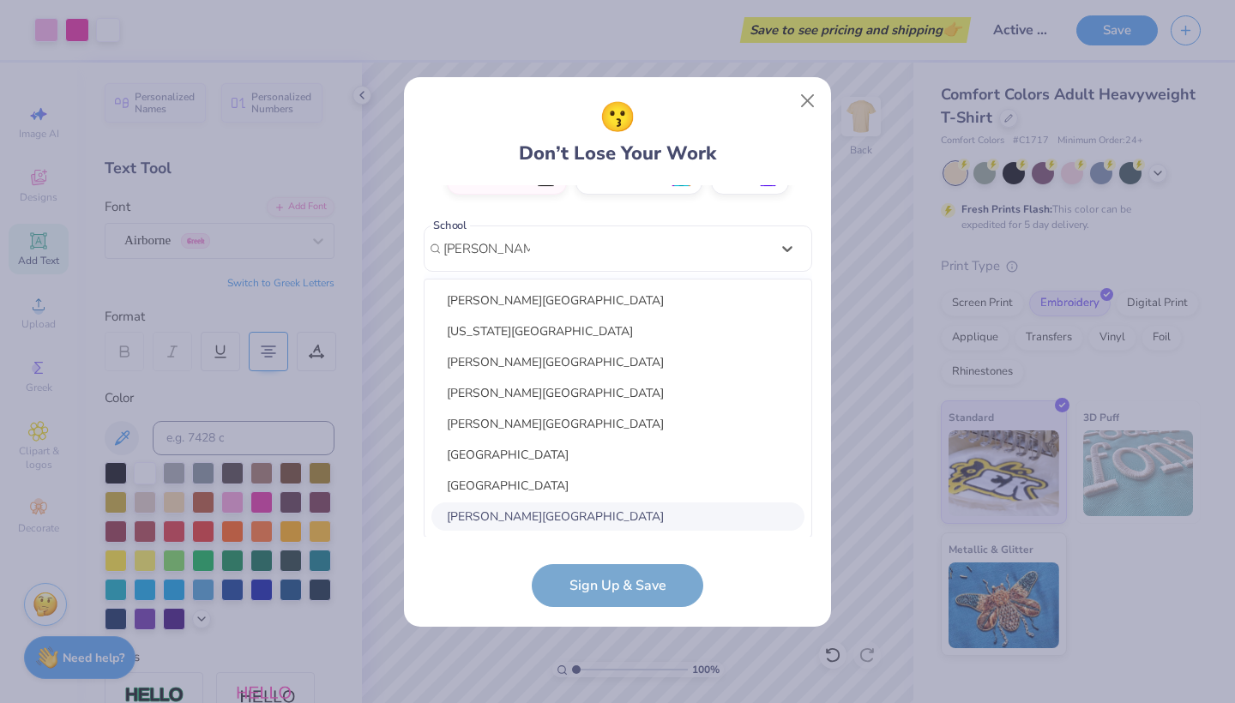
click at [570, 511] on div "[PERSON_NAME][GEOGRAPHIC_DATA]" at bounding box center [617, 517] width 373 height 28
type input "[PERSON_NAME] college"
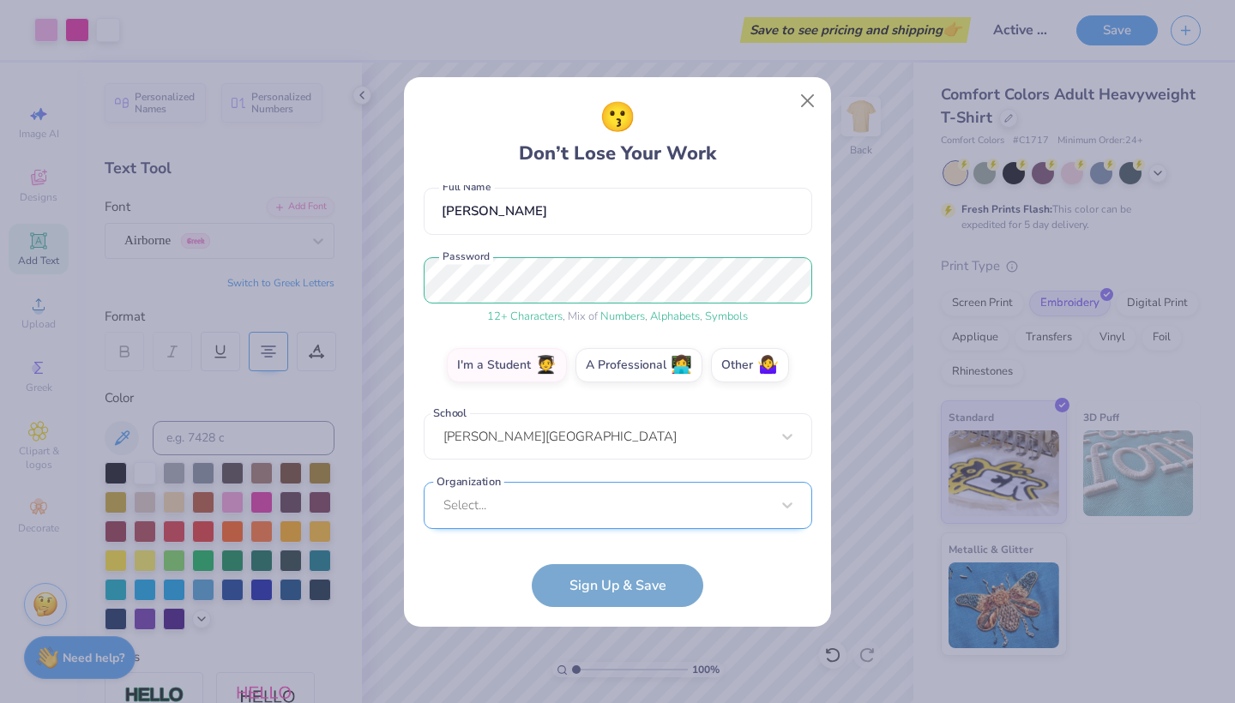
click at [566, 505] on div "Select..." at bounding box center [618, 505] width 388 height 47
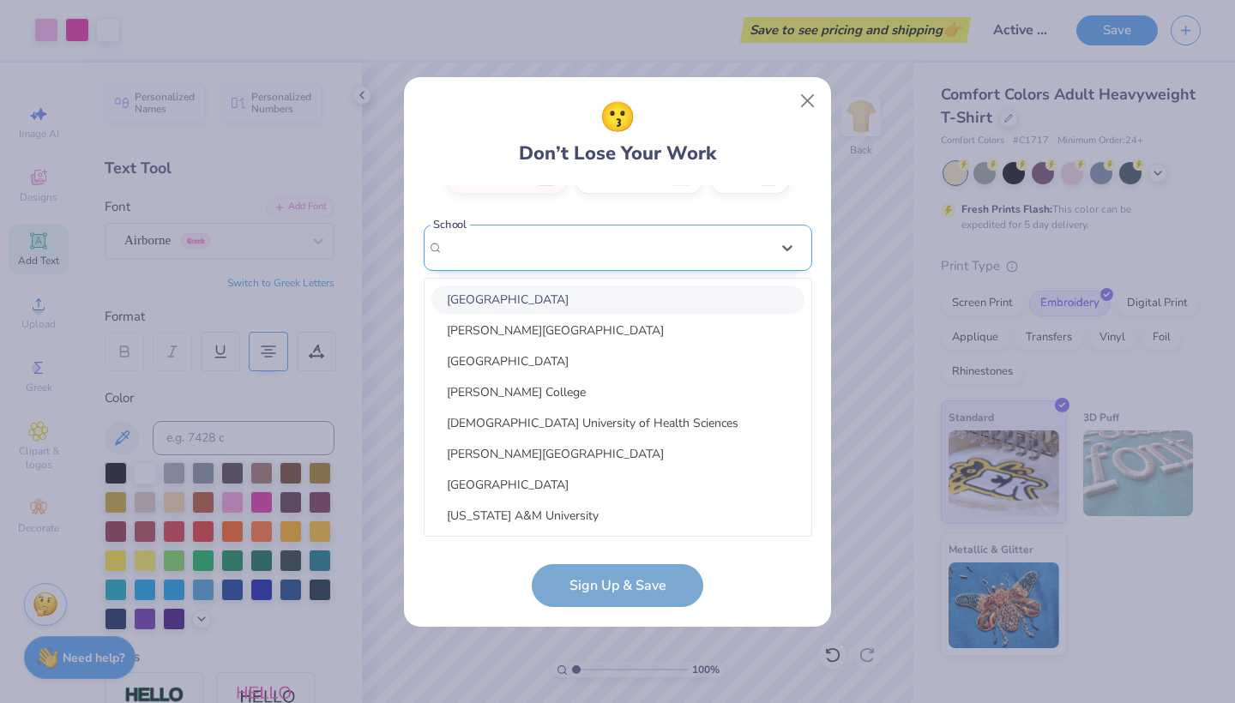
click at [533, 263] on div "[PERSON_NAME][GEOGRAPHIC_DATA]" at bounding box center [618, 248] width 388 height 47
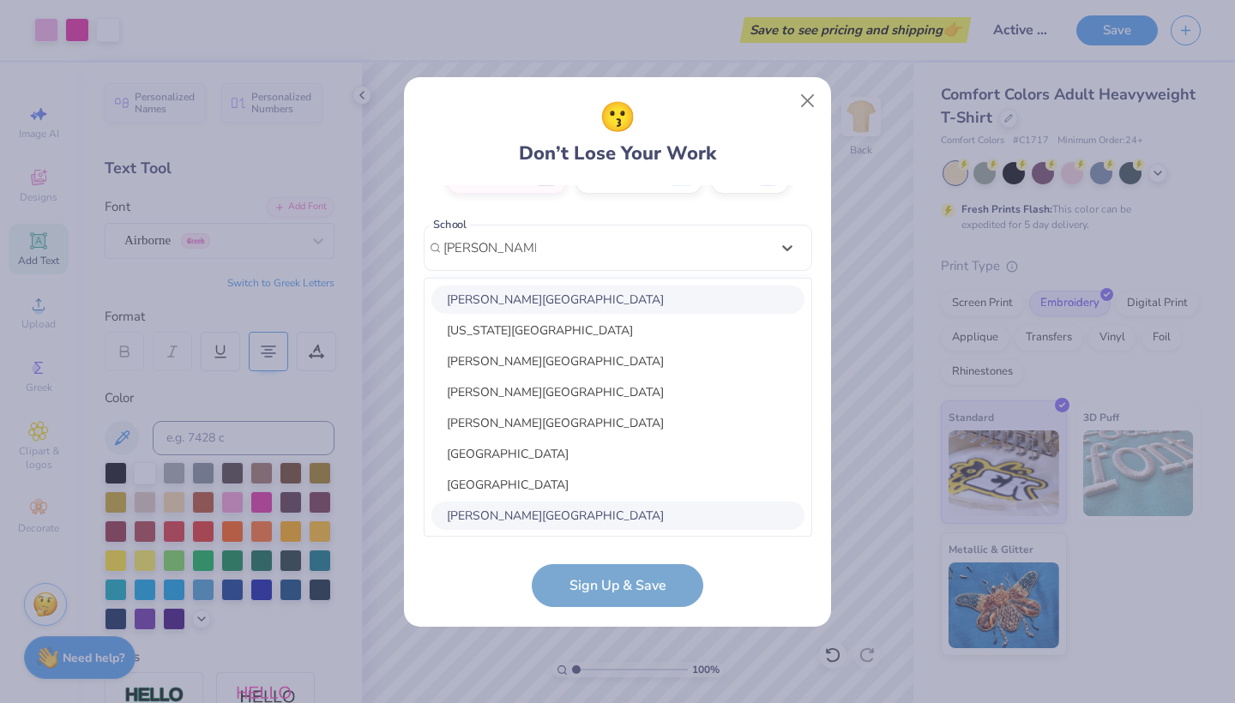
click at [542, 294] on div "[PERSON_NAME][GEOGRAPHIC_DATA]" at bounding box center [617, 300] width 373 height 28
type input "[PERSON_NAME][GEOGRAPHIC_DATA]"
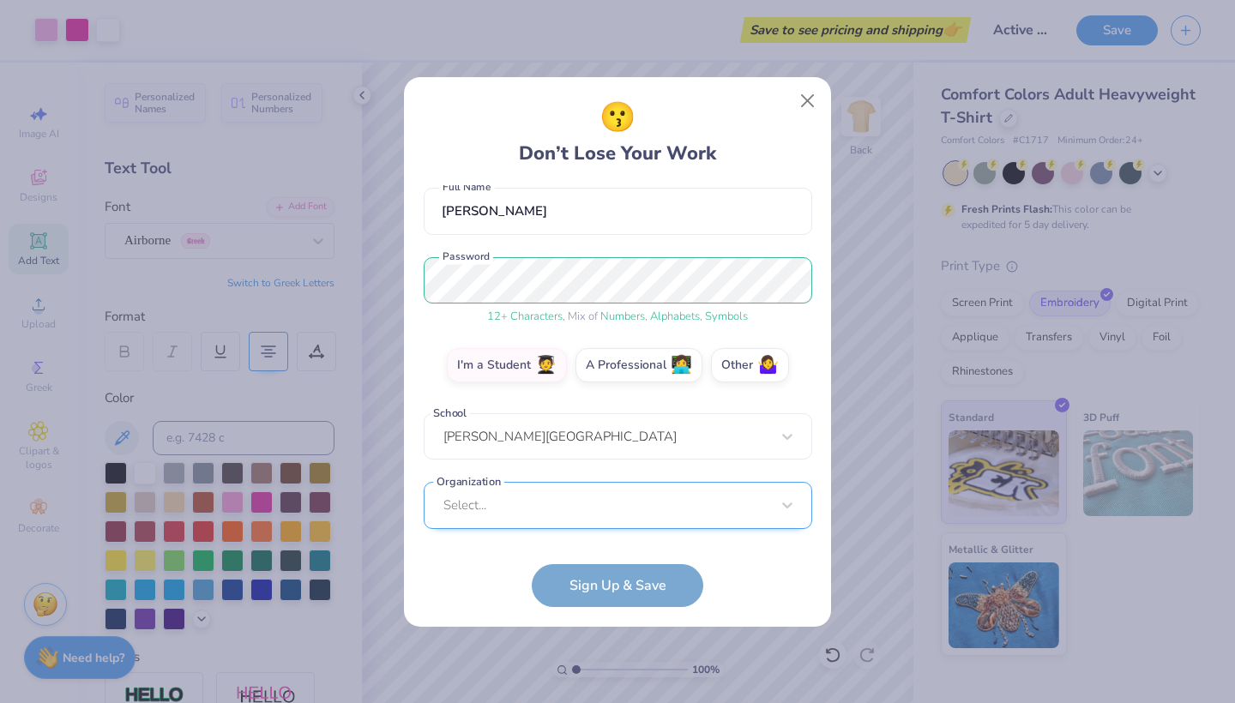
click at [491, 503] on div "Select..." at bounding box center [618, 505] width 388 height 47
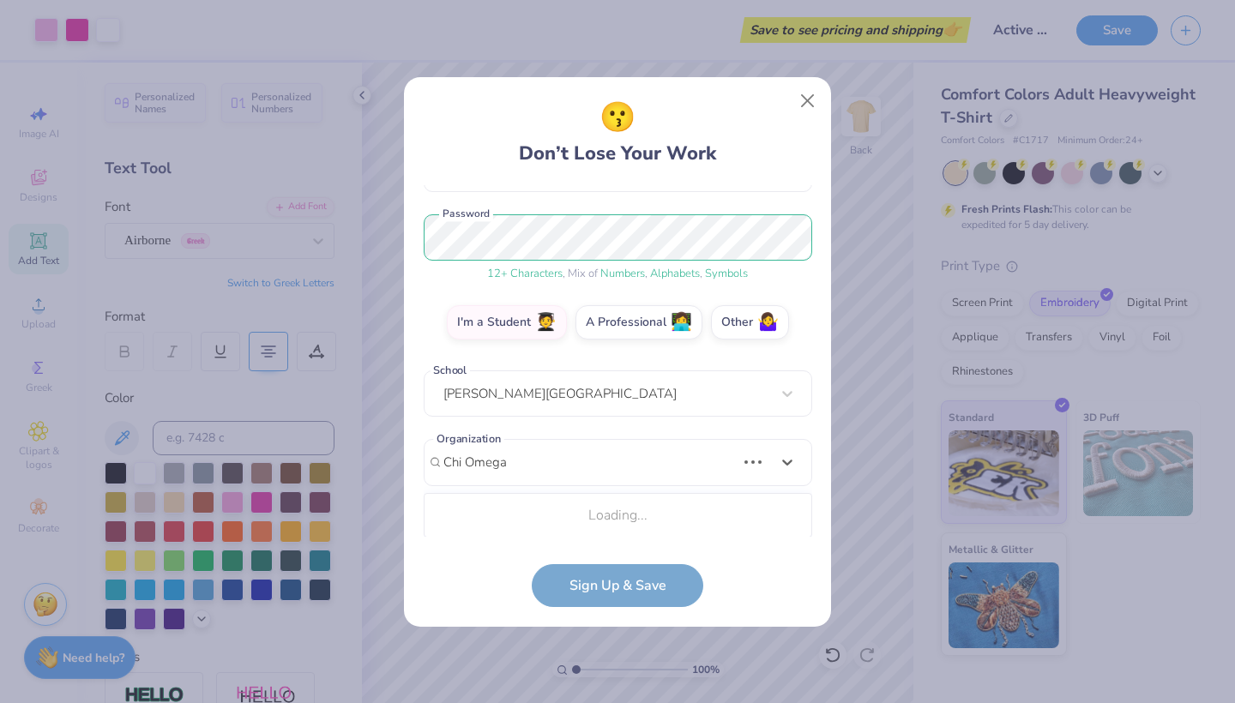
scroll to position [410, 0]
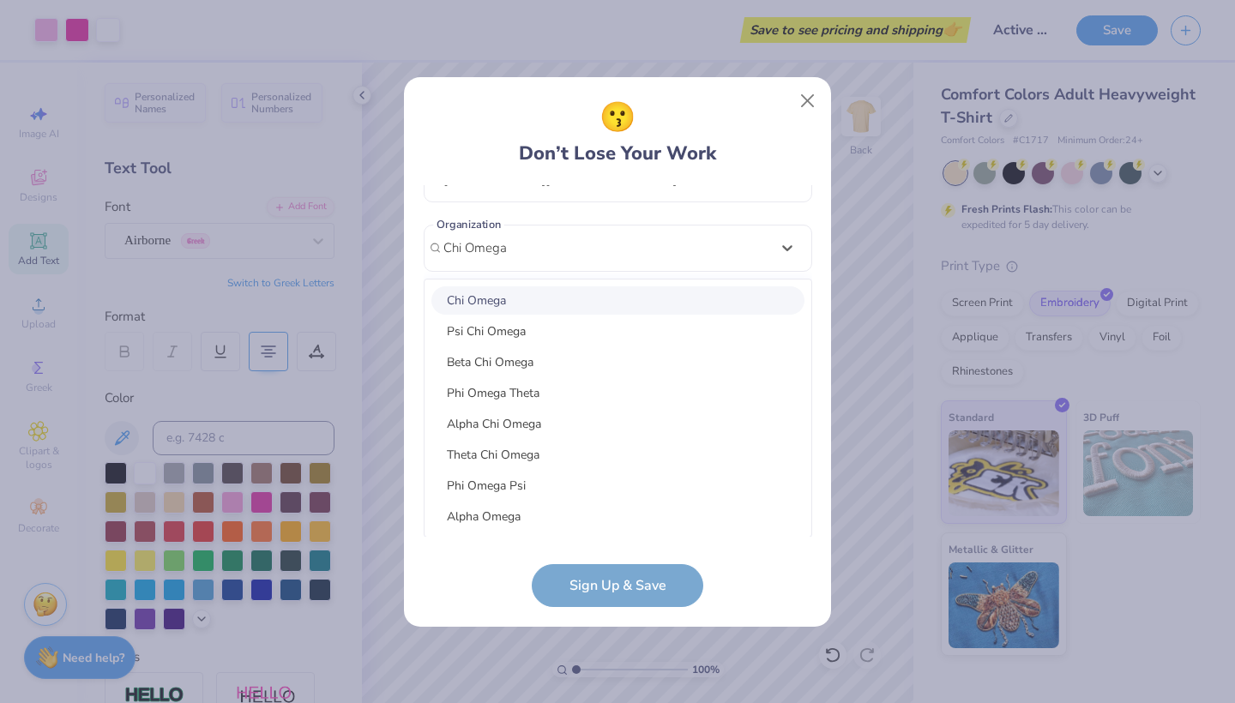
click at [563, 298] on div "Chi Omega" at bounding box center [617, 300] width 373 height 28
type input "Chi Omega"
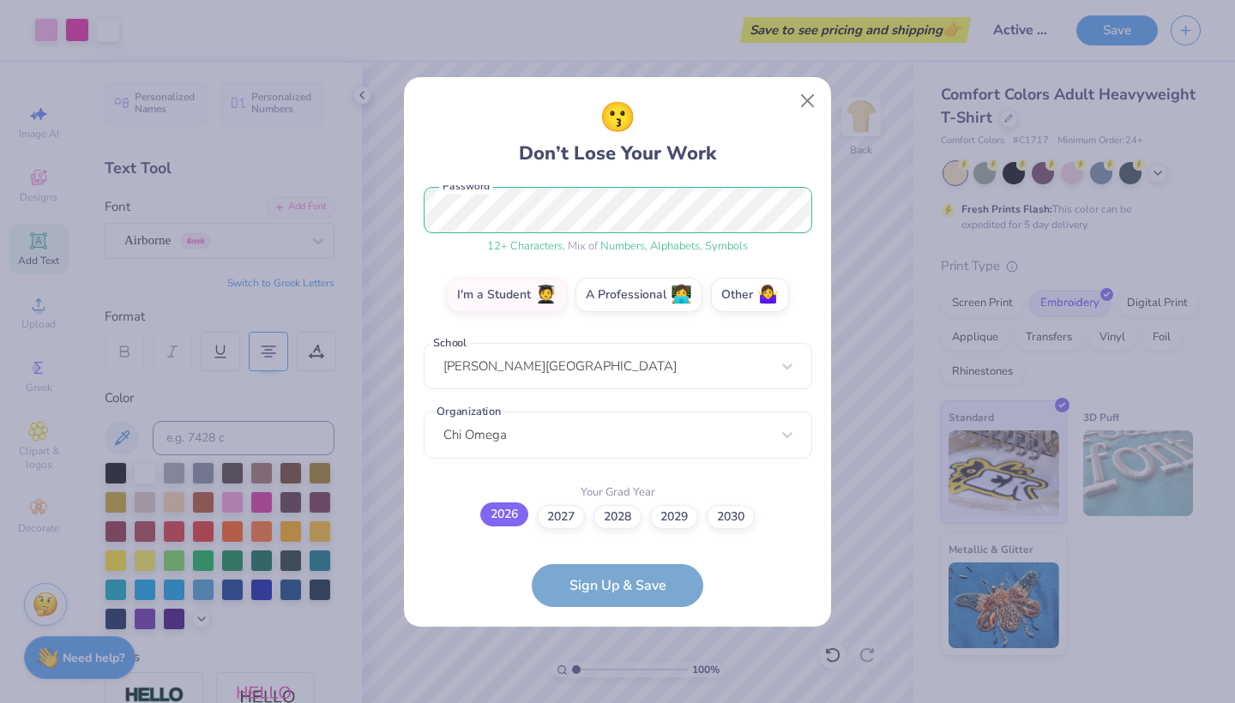
click at [502, 517] on label "2026" at bounding box center [504, 515] width 48 height 24
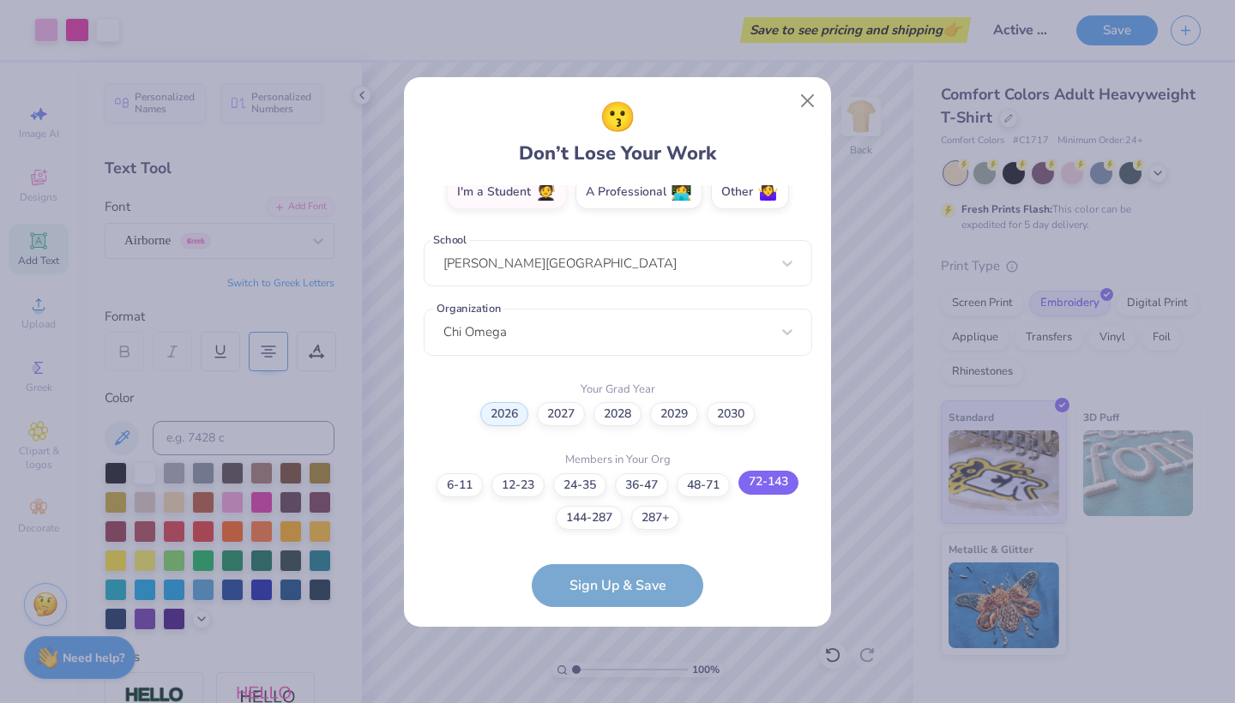
click at [780, 481] on label "72-143" at bounding box center [768, 483] width 60 height 24
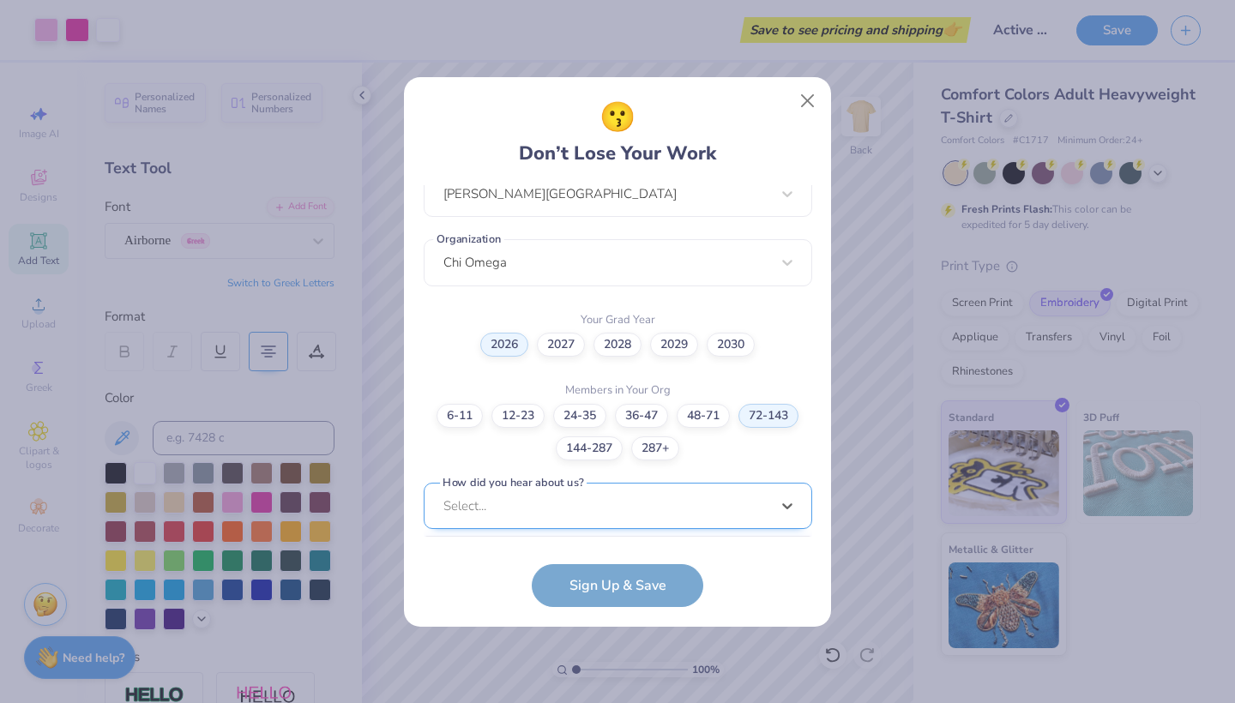
click at [620, 507] on div "option Pinterest focused, 1 of 15. 15 results available. Use Up and Down to cho…" at bounding box center [618, 639] width 388 height 313
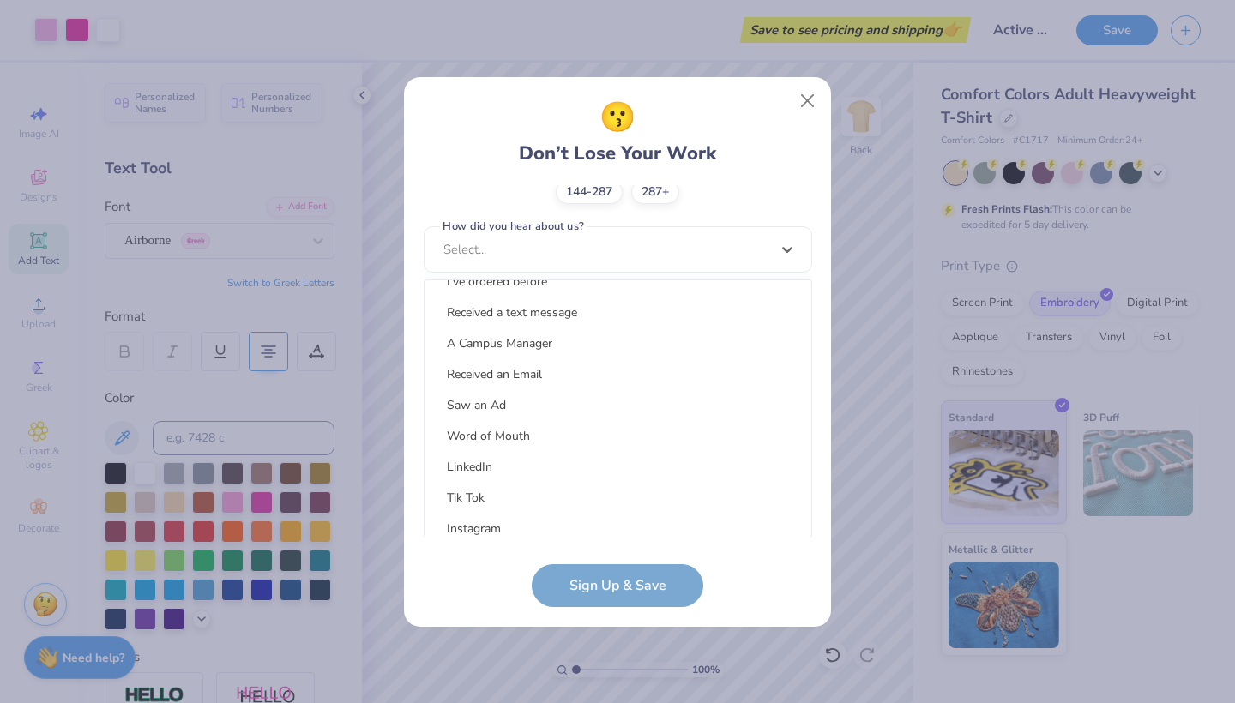
scroll to position [88, 0]
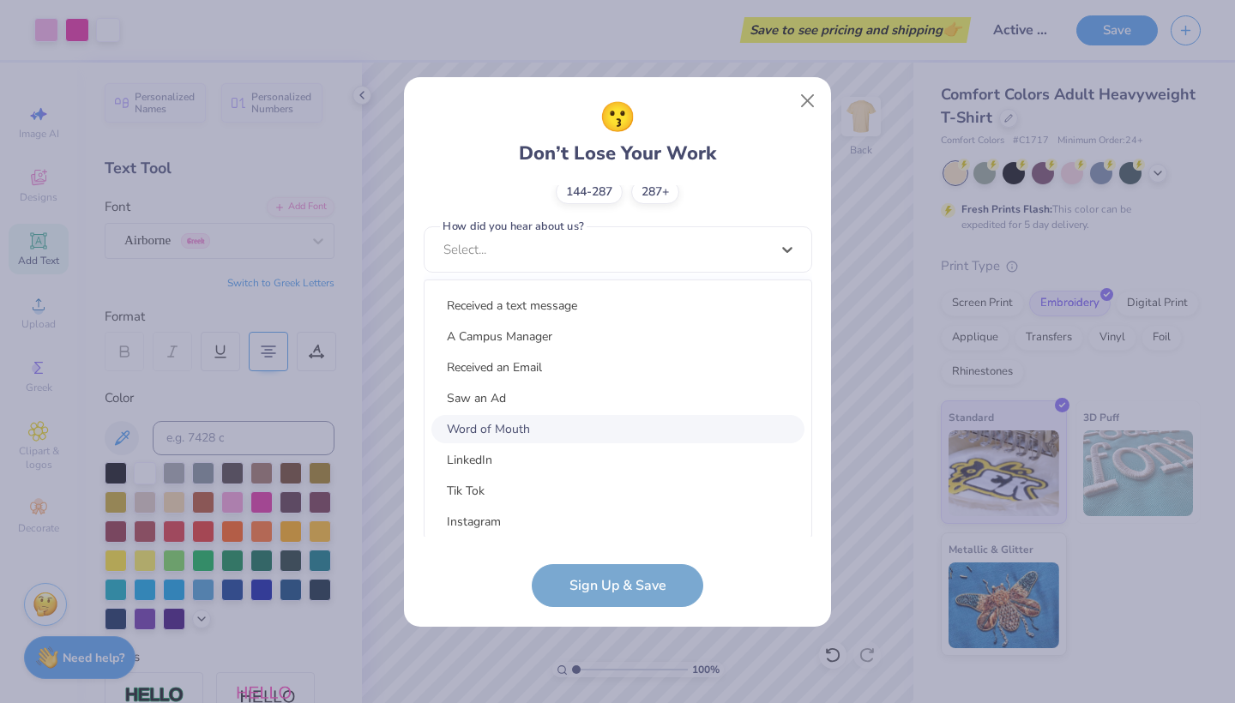
click at [514, 430] on div "Word of Mouth" at bounding box center [617, 429] width 373 height 28
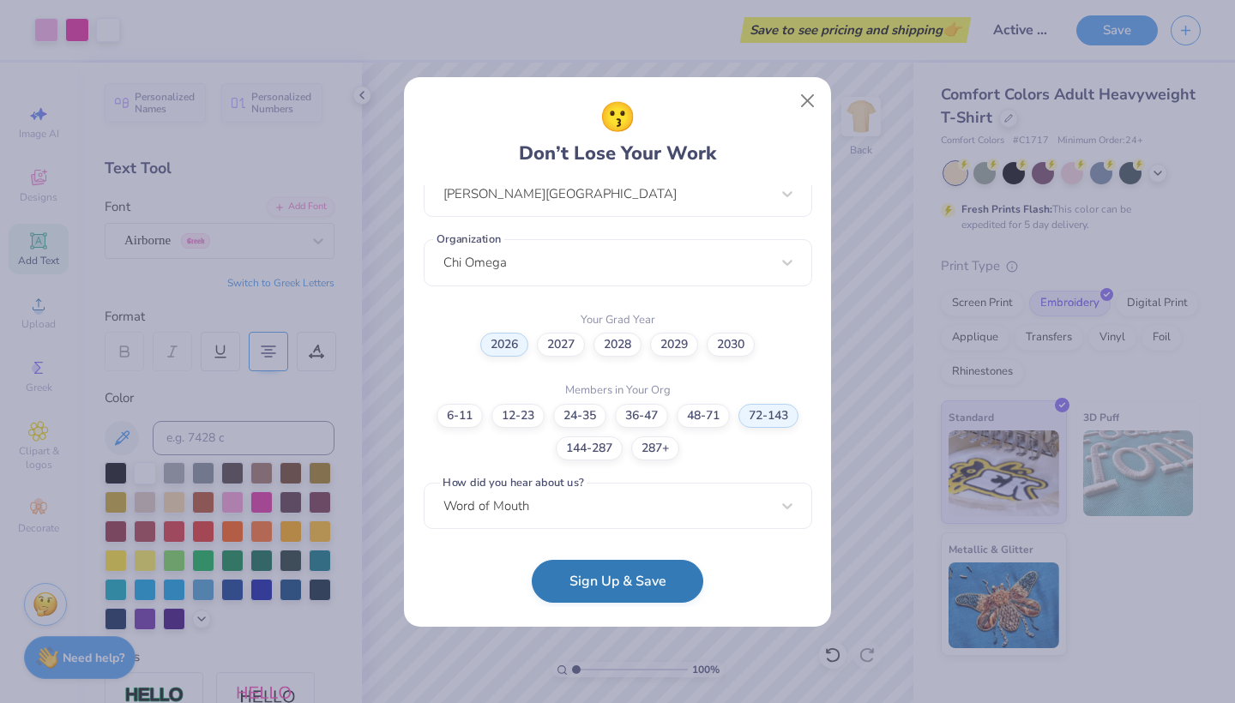
click at [580, 573] on button "Sign Up & Save" at bounding box center [618, 581] width 172 height 43
